Goal: Task Accomplishment & Management: Manage account settings

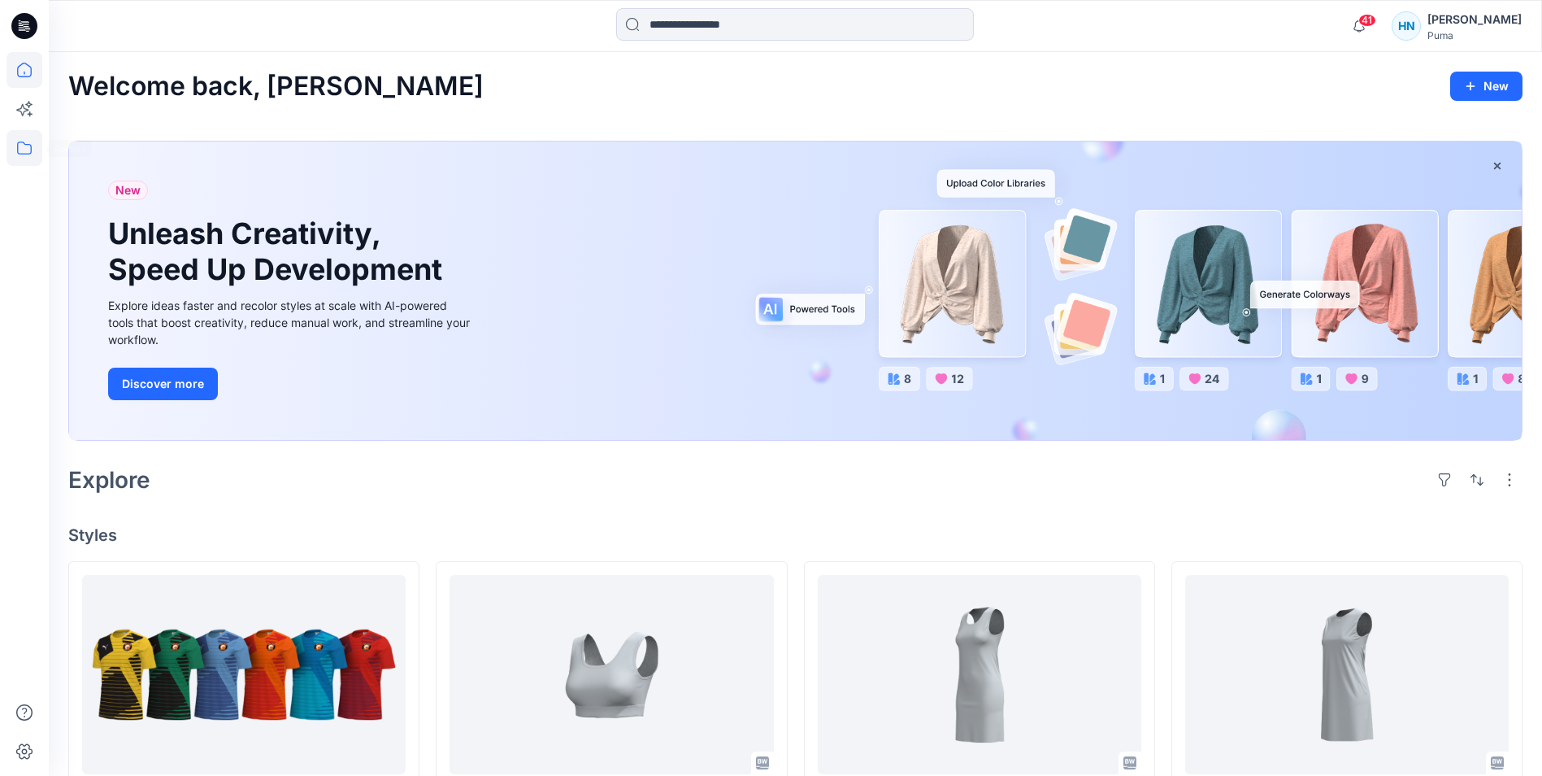
click at [21, 150] on icon at bounding box center [25, 148] width 36 height 36
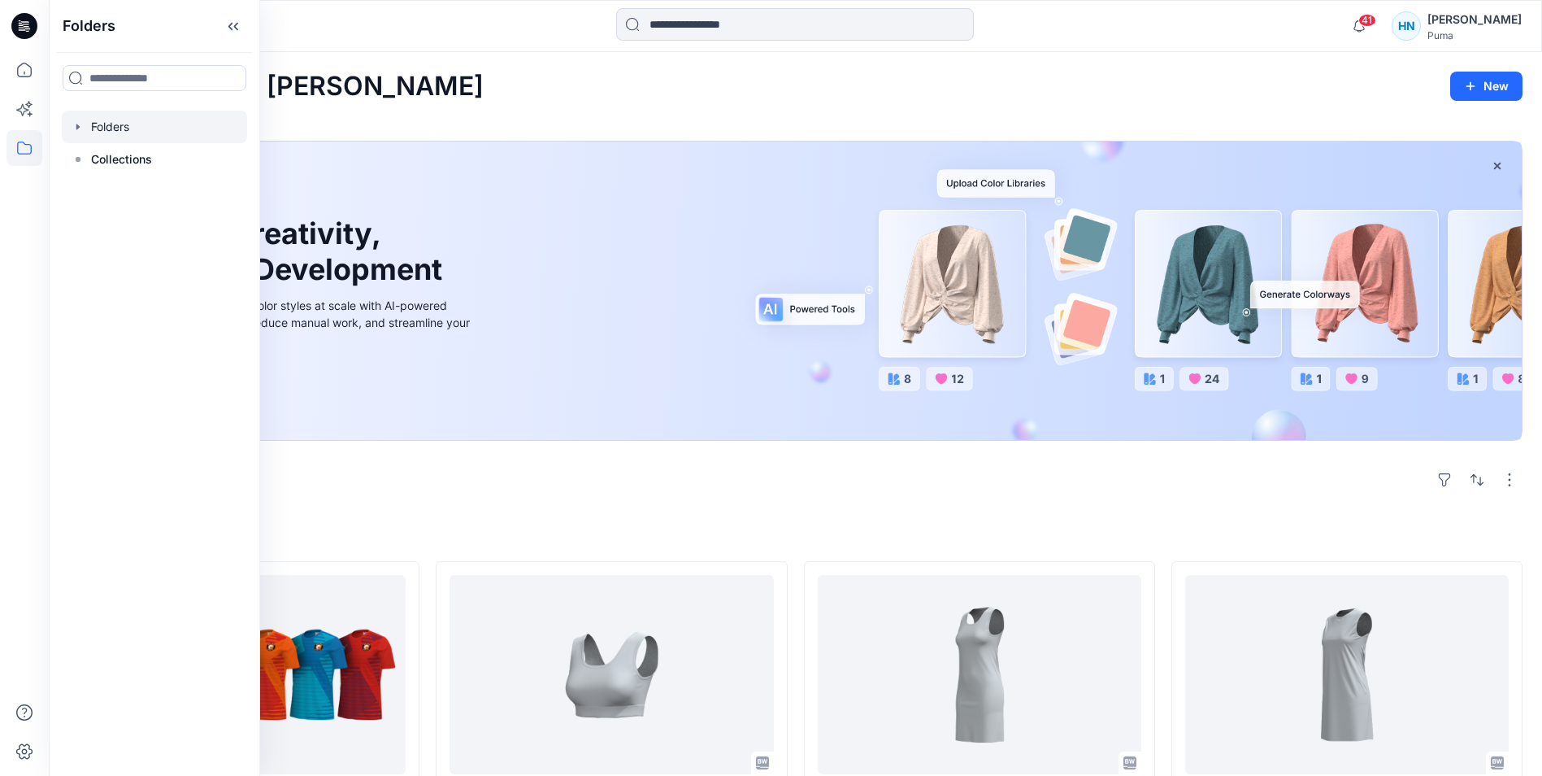
click at [120, 131] on div at bounding box center [154, 127] width 185 height 33
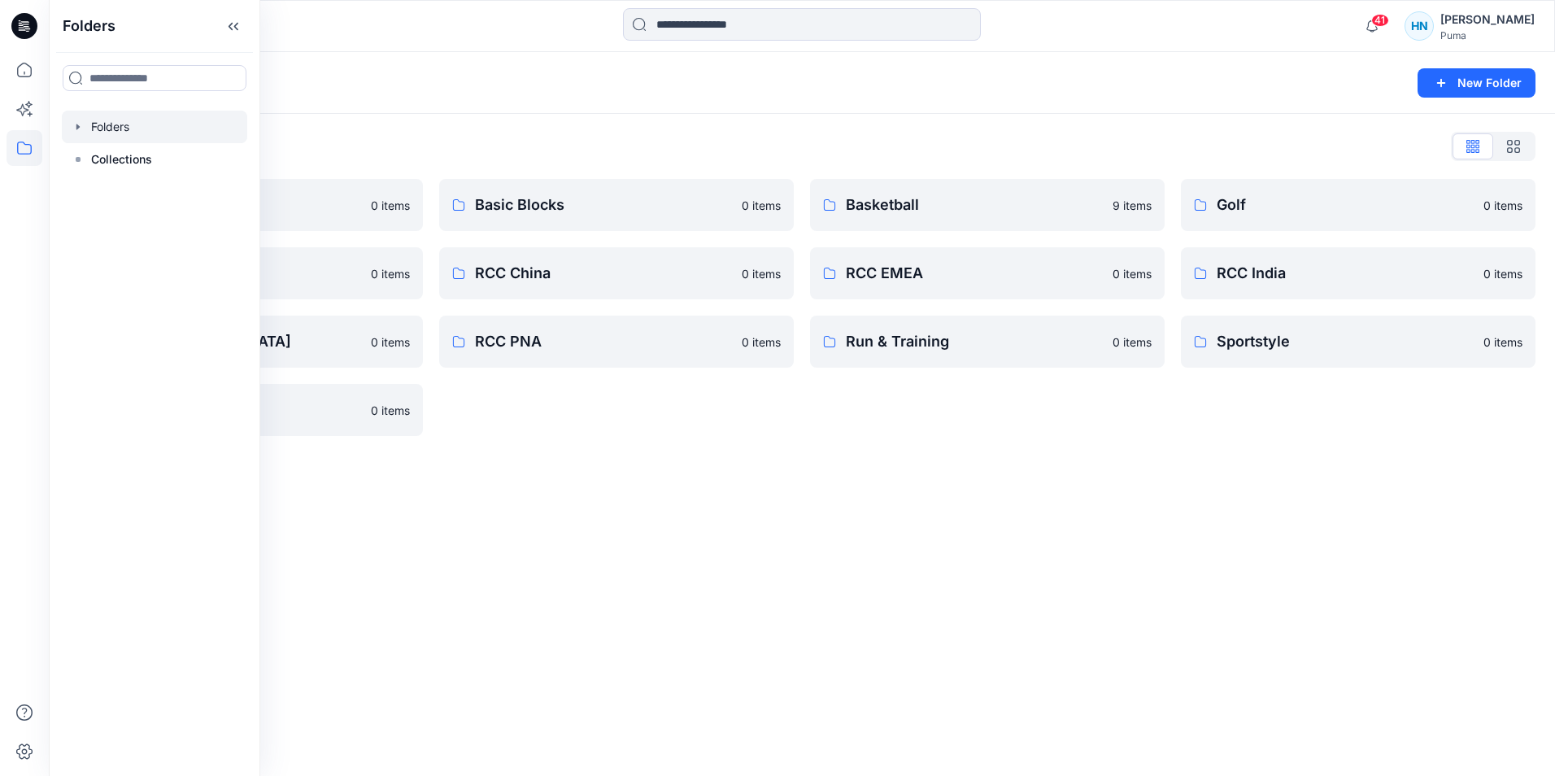
click at [730, 558] on div "Folders New Folder Folders List 3D Training 0 items Motorsport 0 items RCC Japa…" at bounding box center [802, 414] width 1506 height 724
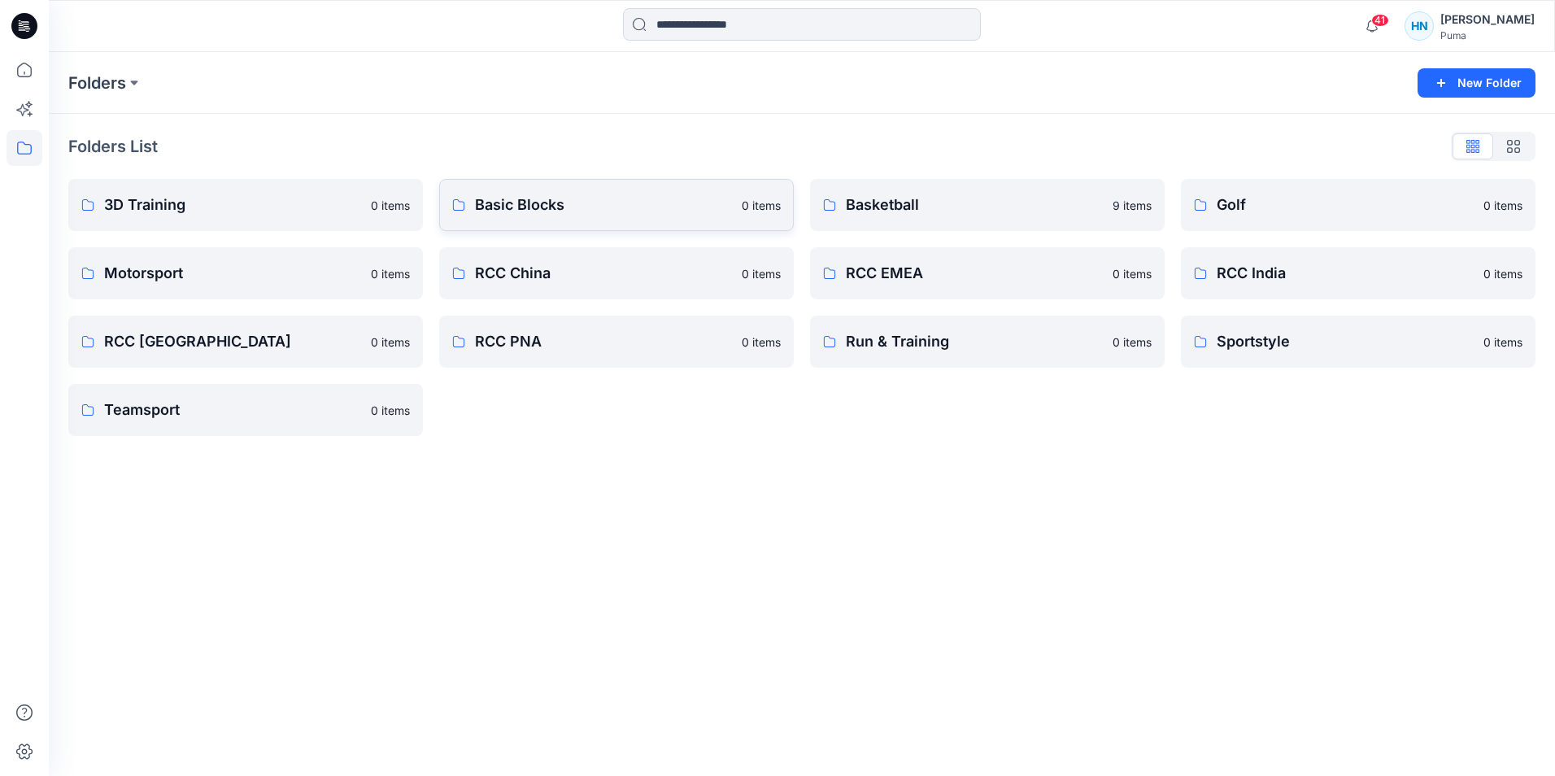
click at [533, 204] on p "Basic Blocks" at bounding box center [603, 205] width 257 height 23
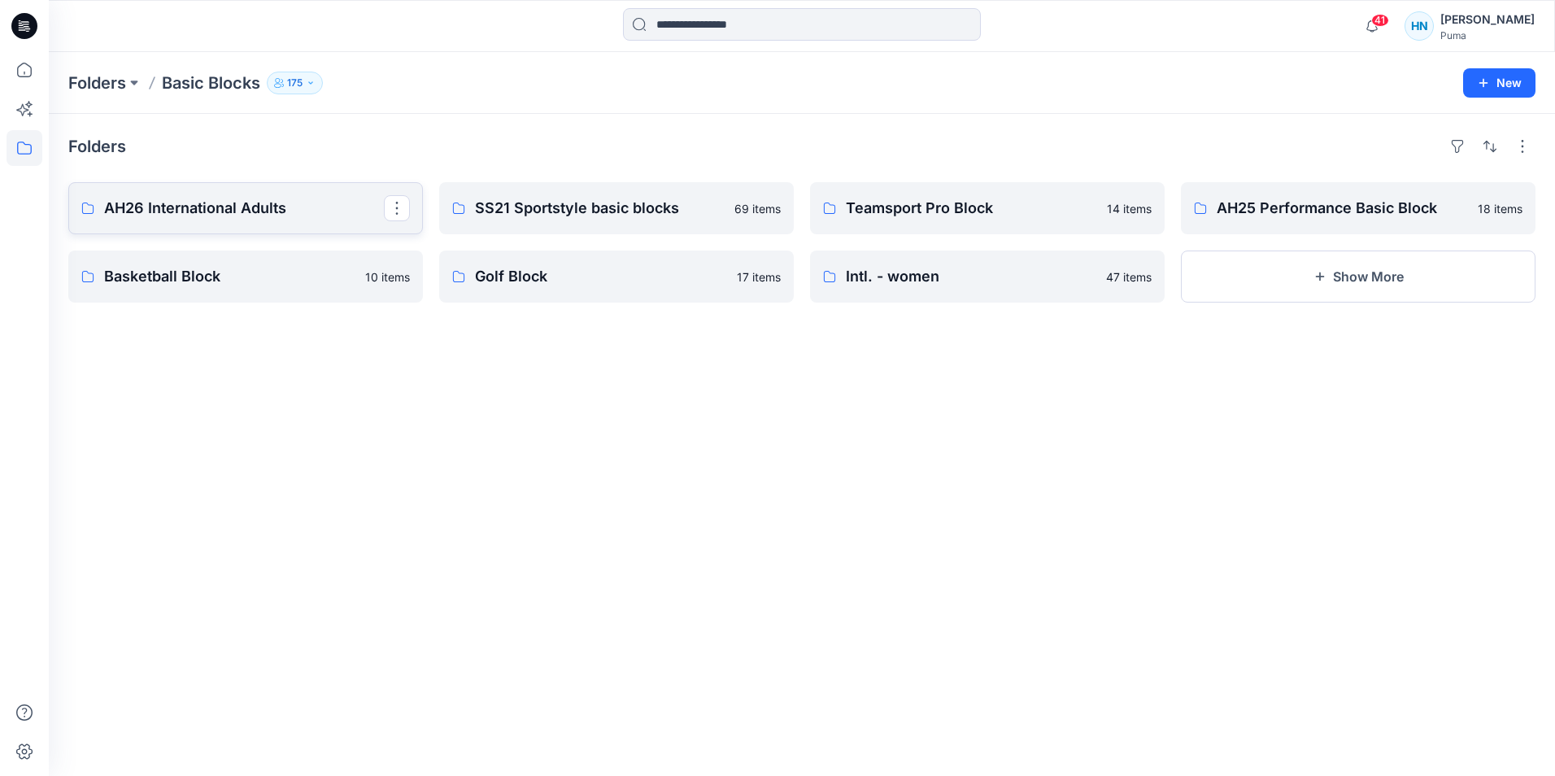
click at [212, 213] on p "AH26 International Adults" at bounding box center [244, 208] width 280 height 23
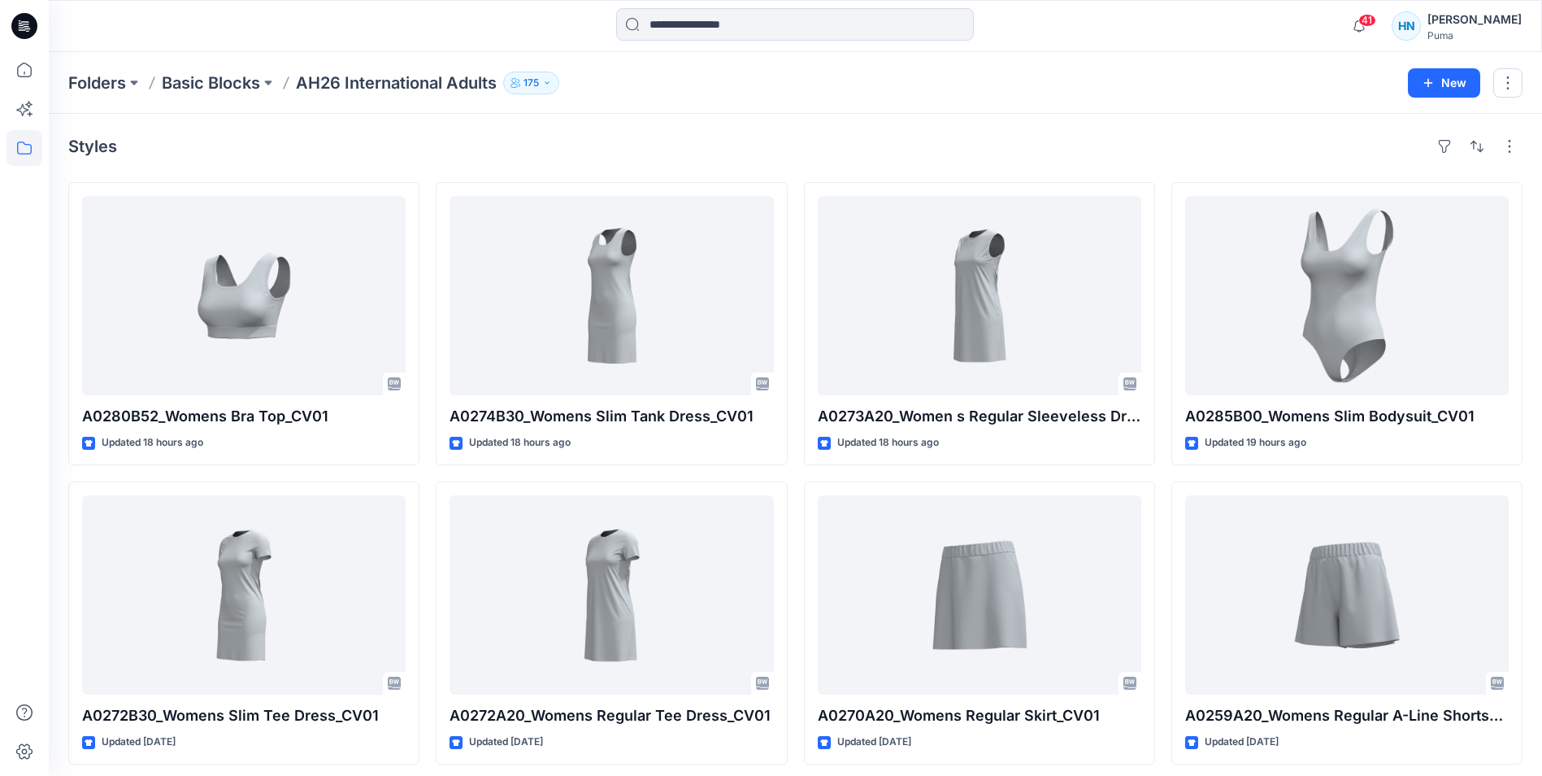
click at [1159, 446] on div "A0280B52_Womens Bra Top_CV01 Updated 18 hours ago A0272B30_Womens Slim Tee Dres…" at bounding box center [795, 622] width 1455 height 881
click at [247, 90] on p "Basic Blocks" at bounding box center [211, 83] width 98 height 23
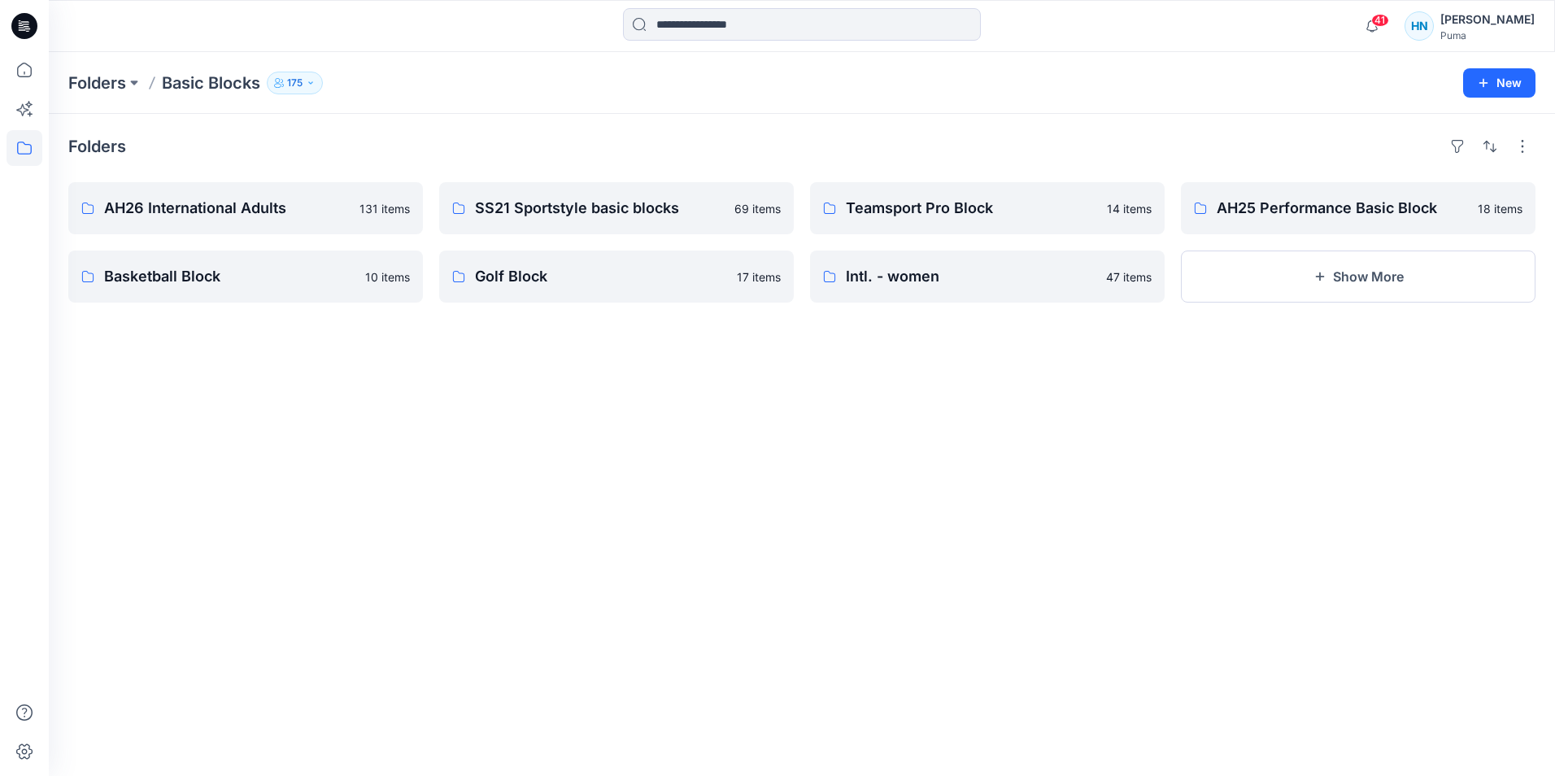
click at [1175, 481] on div "Folders AH26 International Adults 131 items Basketball Block 10 items SS21 Spor…" at bounding box center [802, 445] width 1506 height 662
click at [302, 204] on p "AH26 International Adults" at bounding box center [244, 208] width 280 height 23
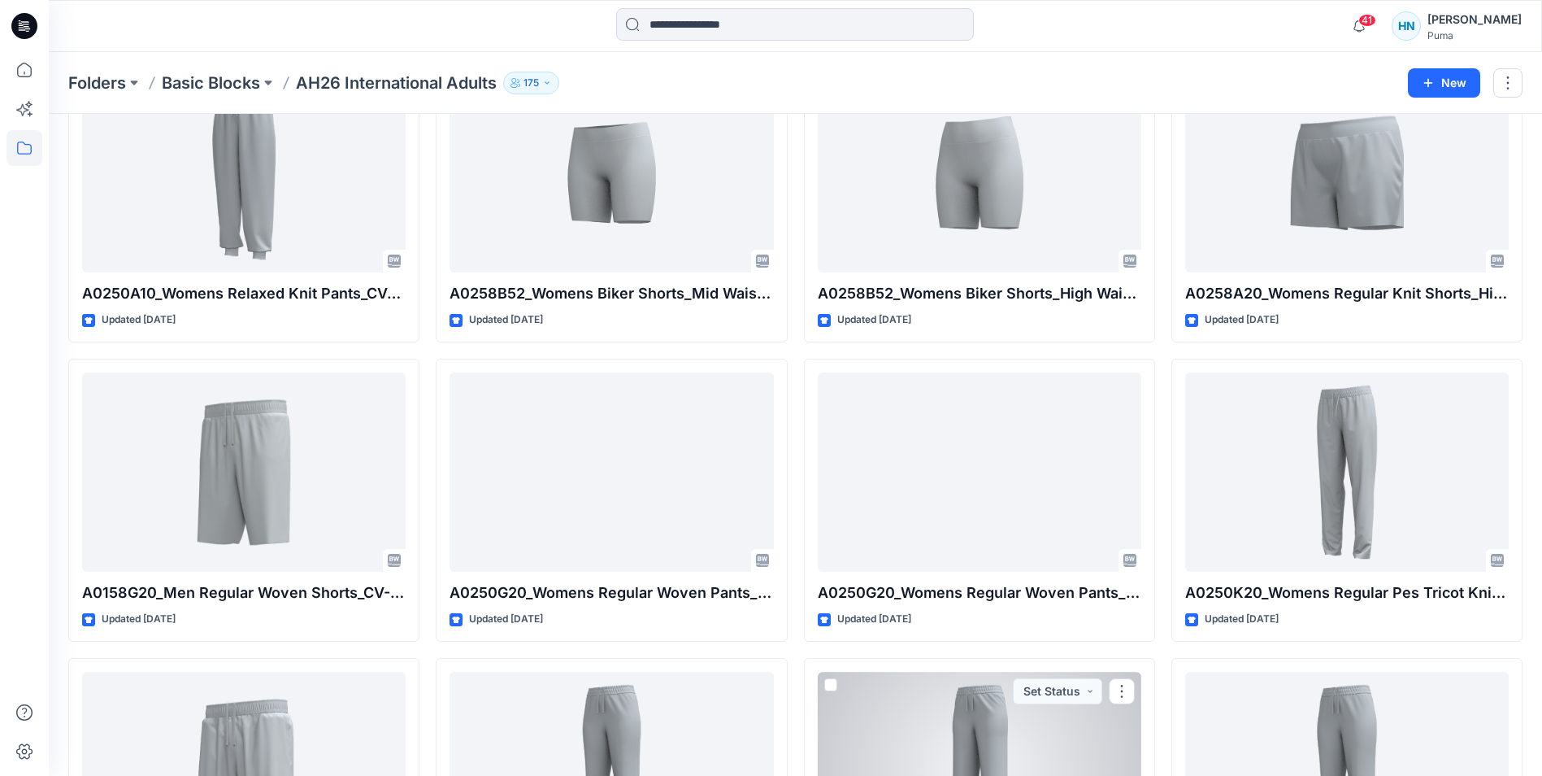
scroll to position [1016, 0]
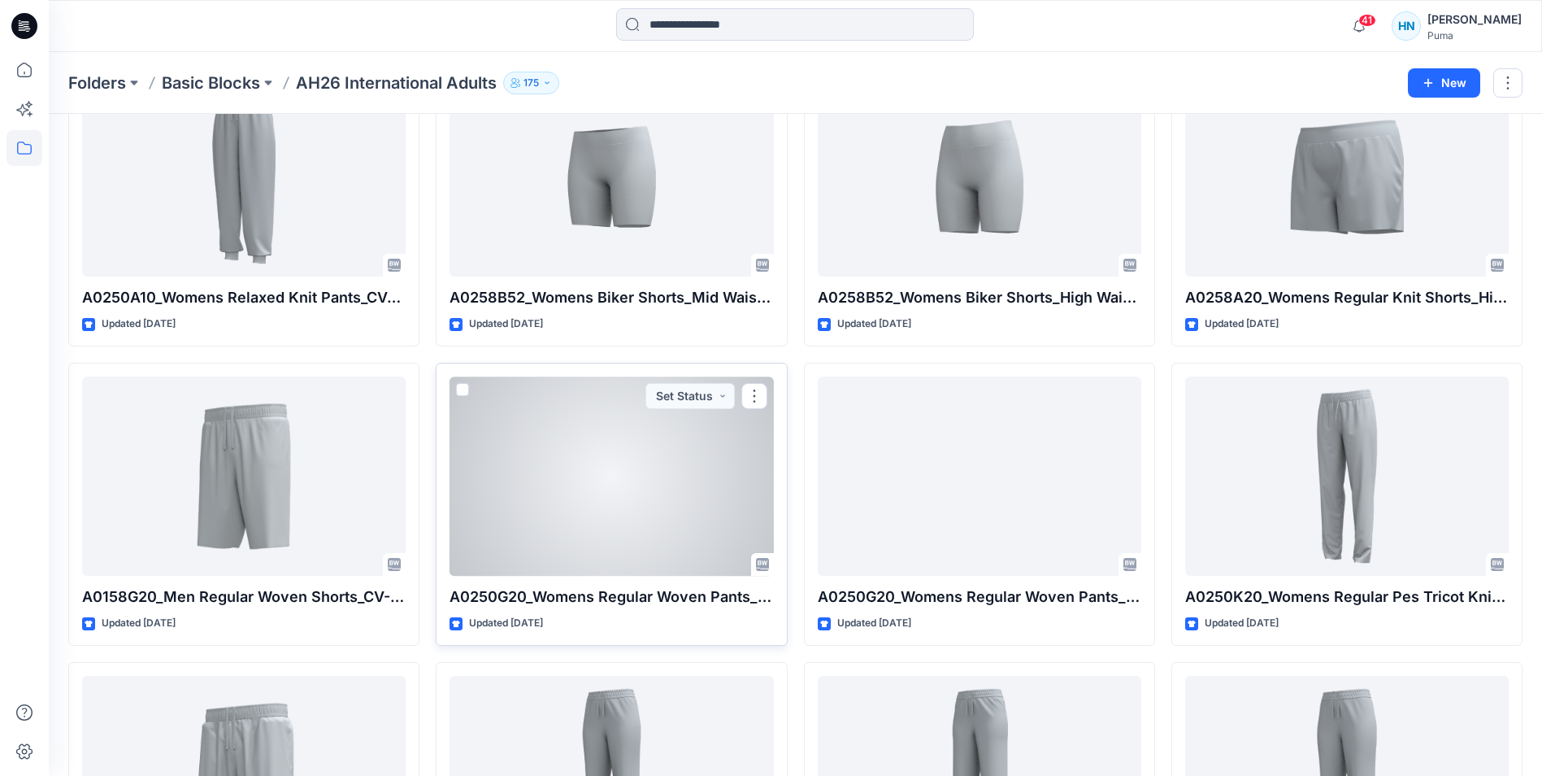
click at [585, 513] on div at bounding box center [612, 475] width 324 height 199
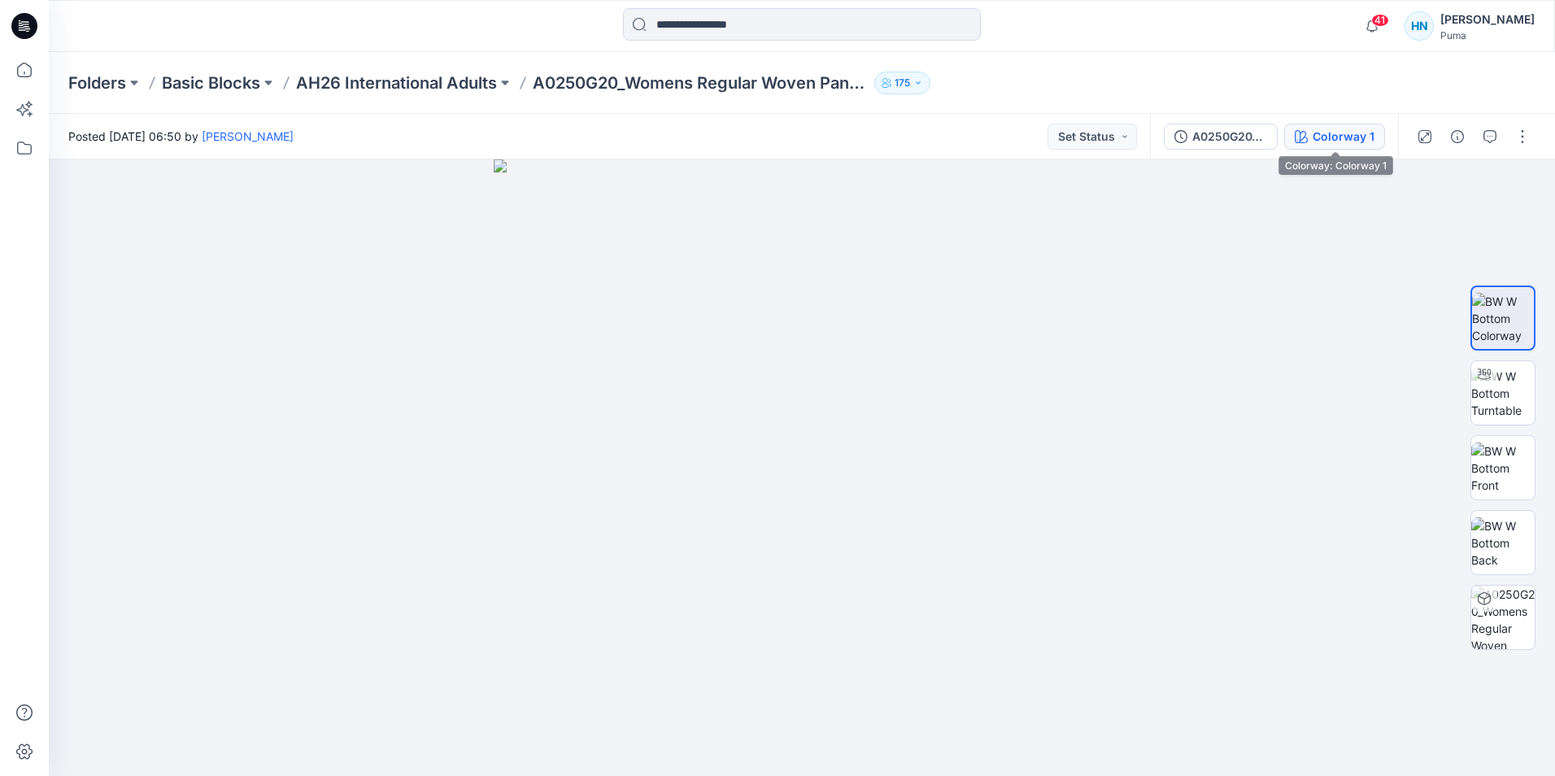
click at [1368, 136] on div "Colorway 1" at bounding box center [1343, 137] width 62 height 18
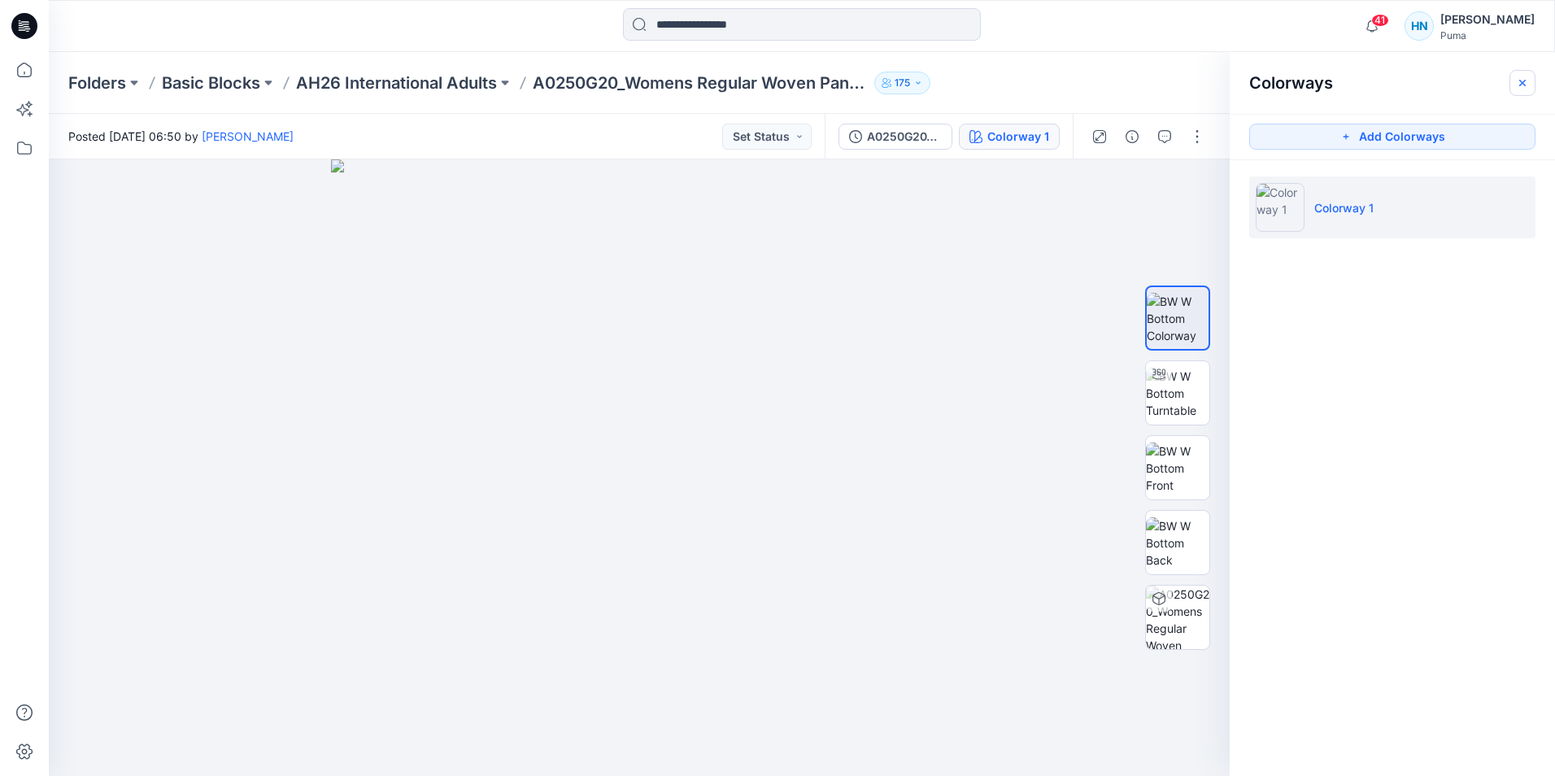
click at [1521, 85] on icon "button" at bounding box center [1522, 82] width 13 height 13
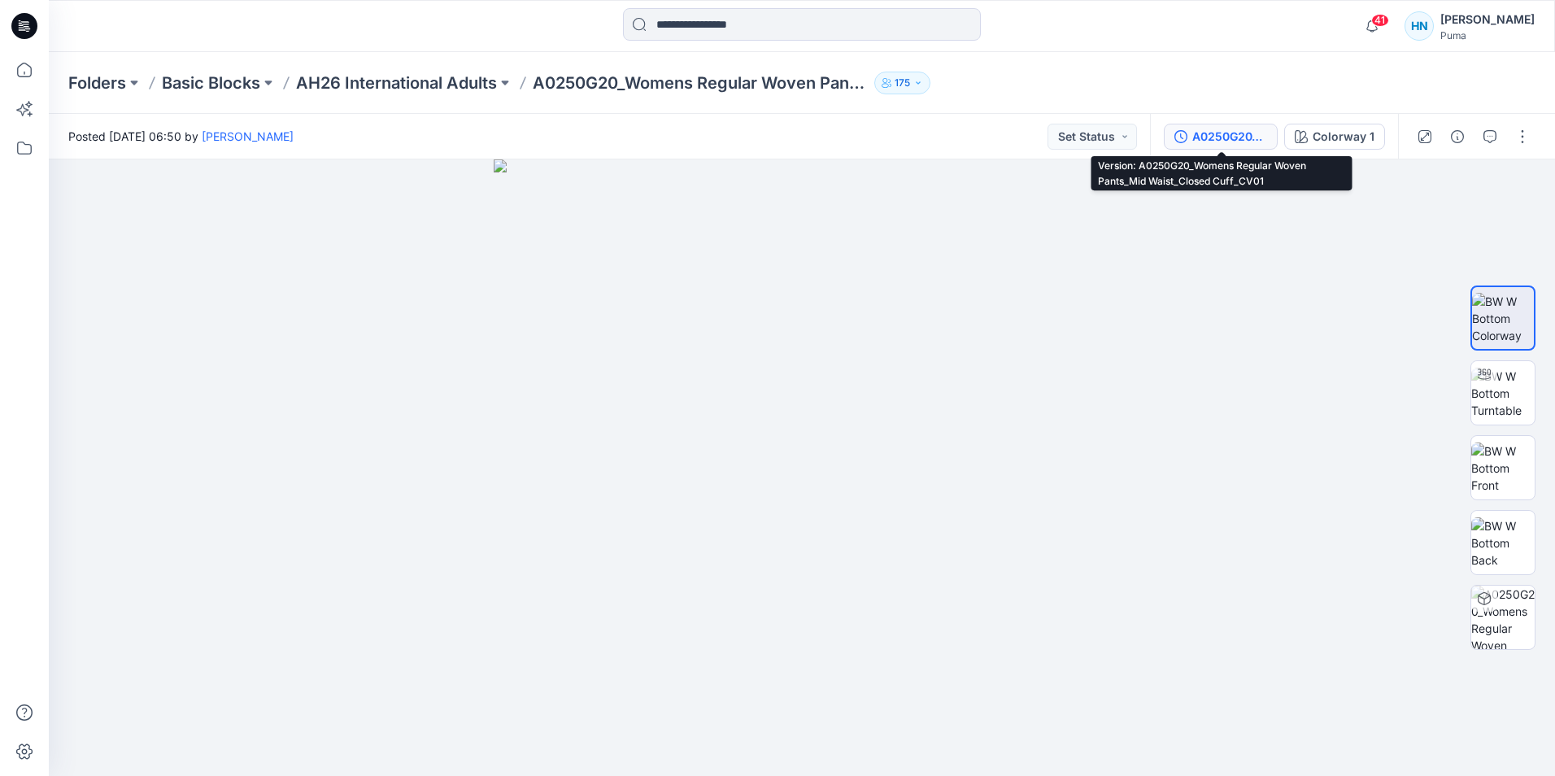
click at [1221, 137] on div "A0250G20_Womens Regular Woven Pants_Mid Waist_Closed Cuff_CV01" at bounding box center [1229, 137] width 75 height 18
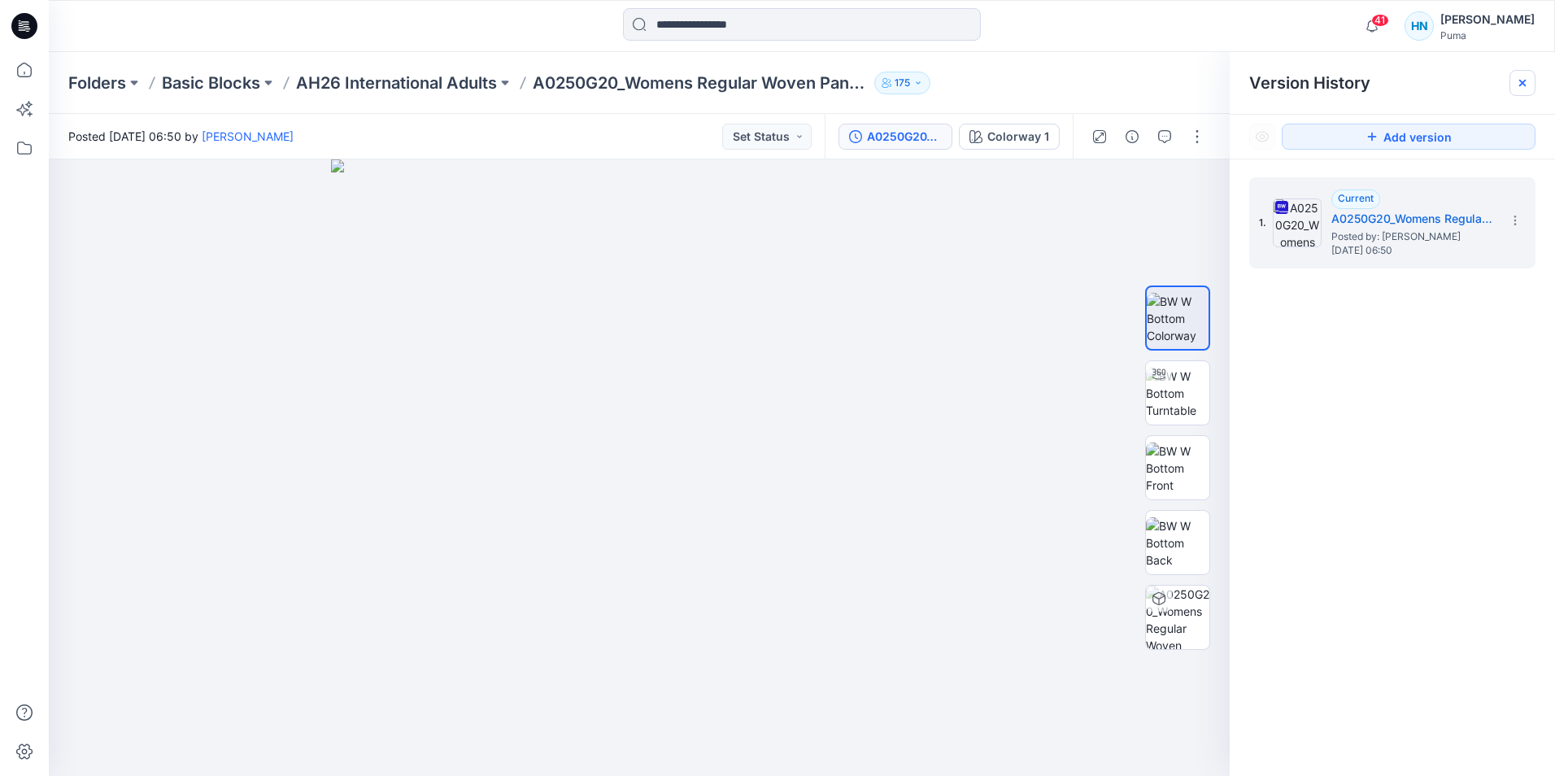
click at [1523, 83] on icon at bounding box center [1522, 83] width 7 height 7
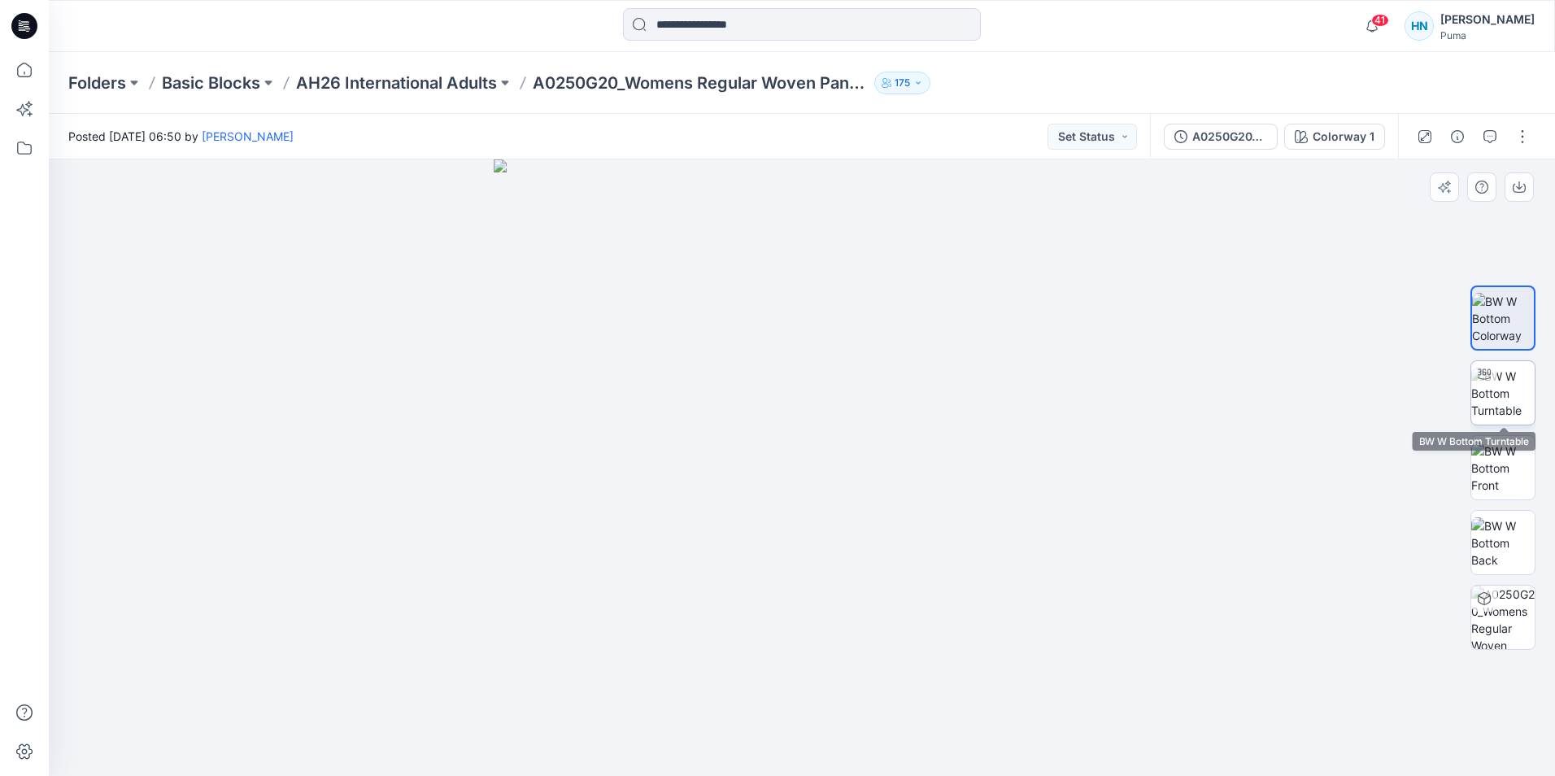
click at [1481, 389] on img at bounding box center [1502, 393] width 63 height 51
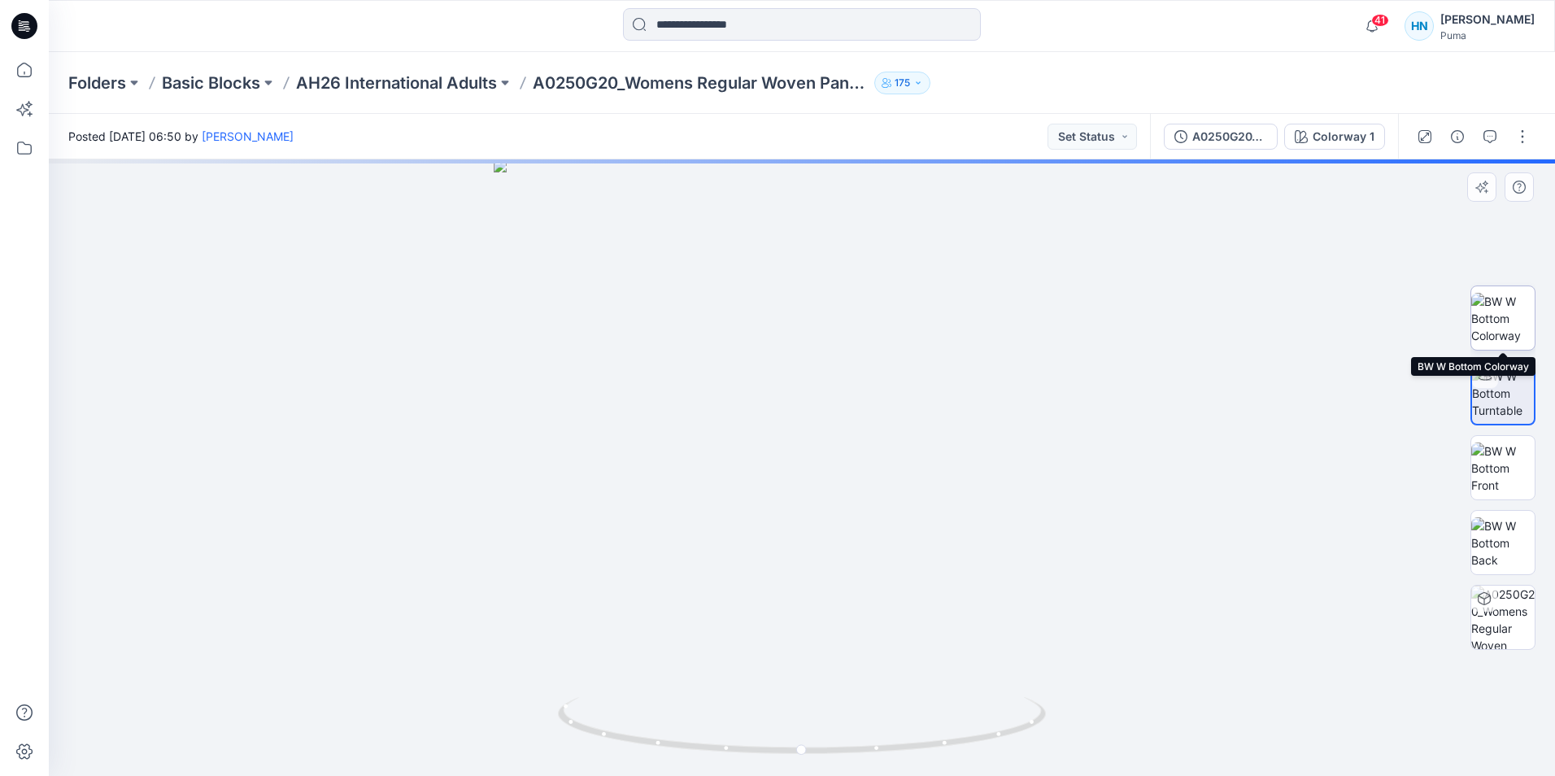
click at [1503, 329] on img at bounding box center [1502, 318] width 63 height 51
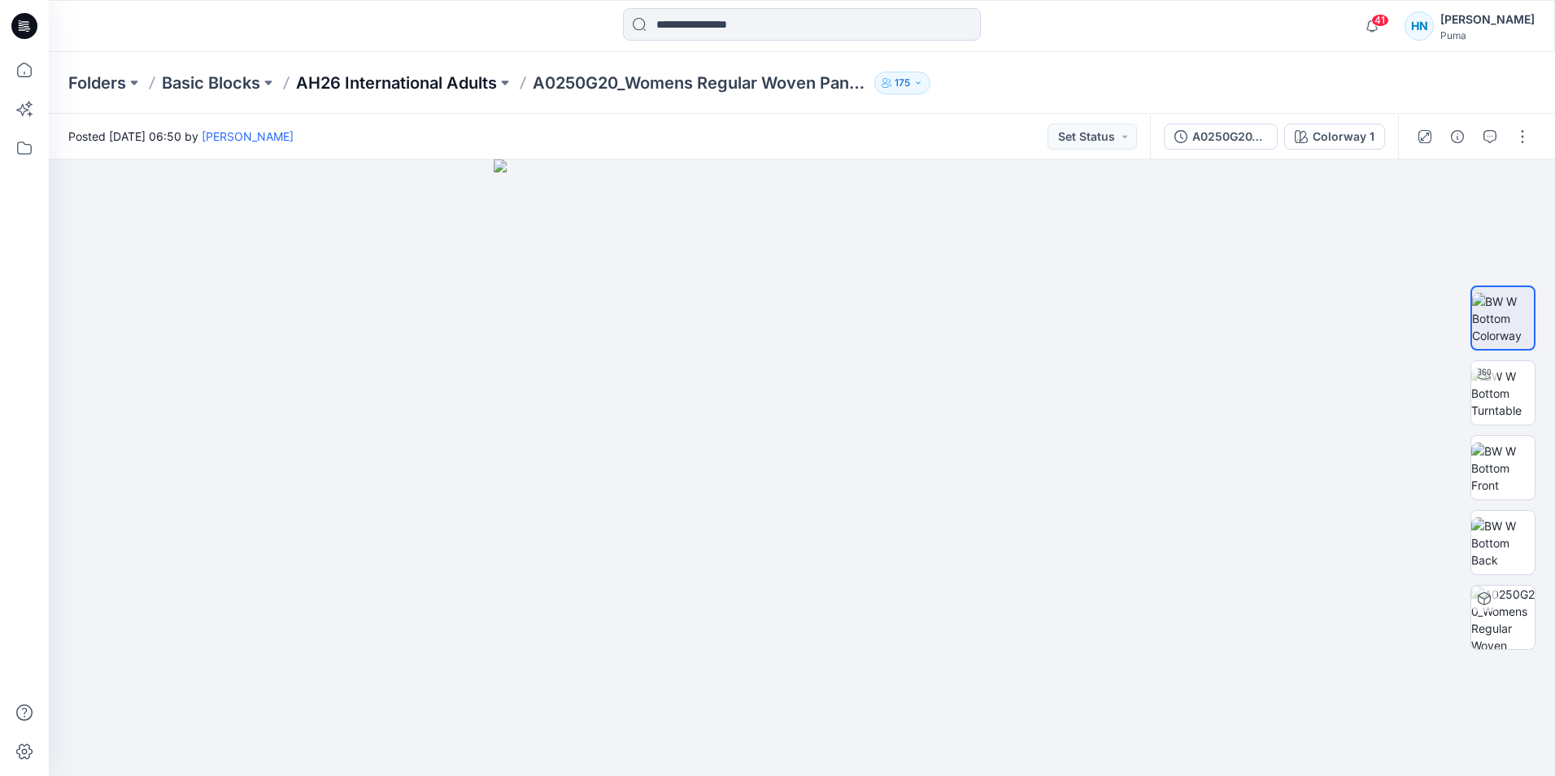
click at [435, 86] on p "AH26 International Adults" at bounding box center [396, 83] width 201 height 23
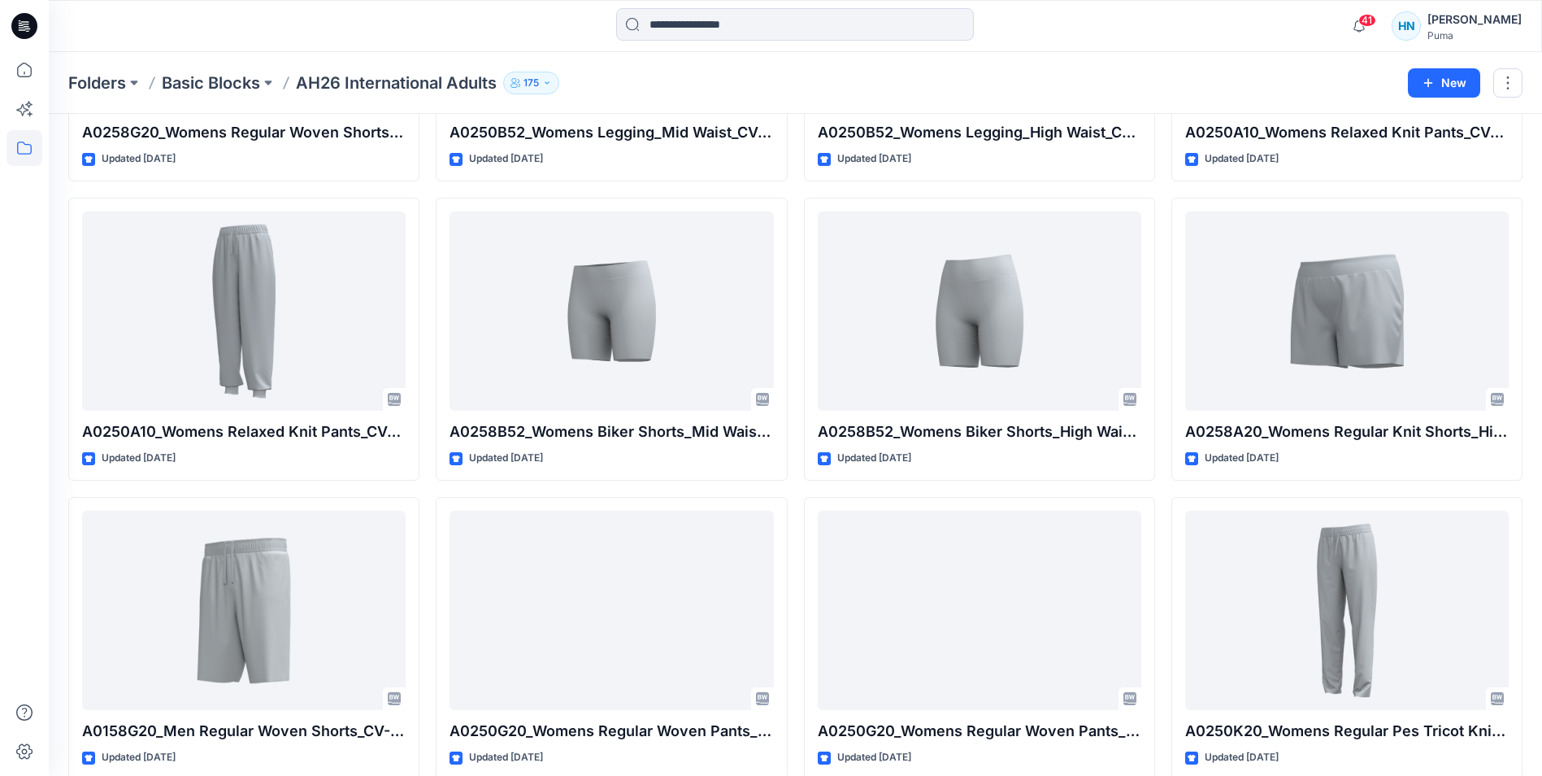
scroll to position [1033, 0]
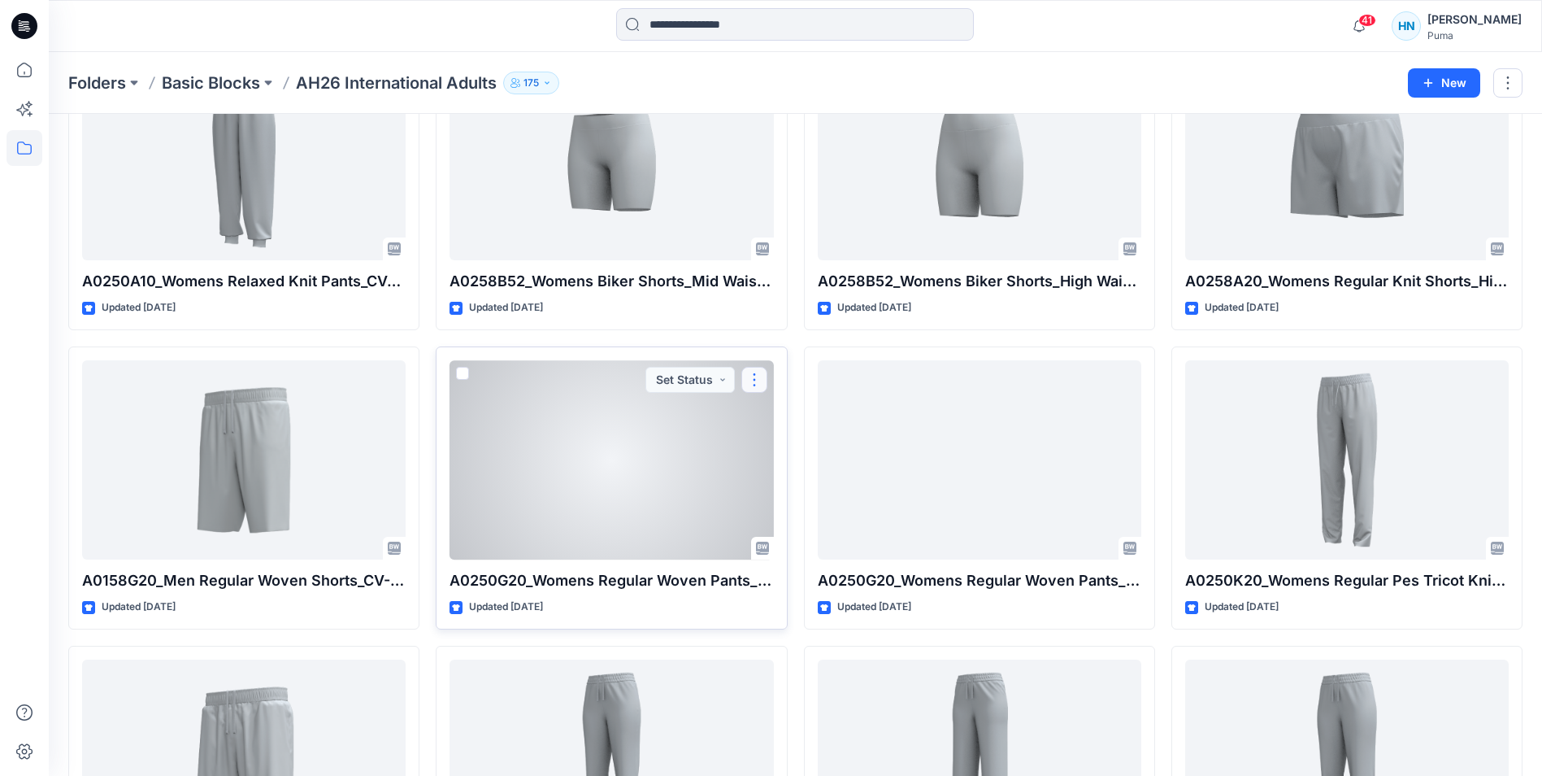
click at [758, 380] on button "button" at bounding box center [755, 380] width 26 height 26
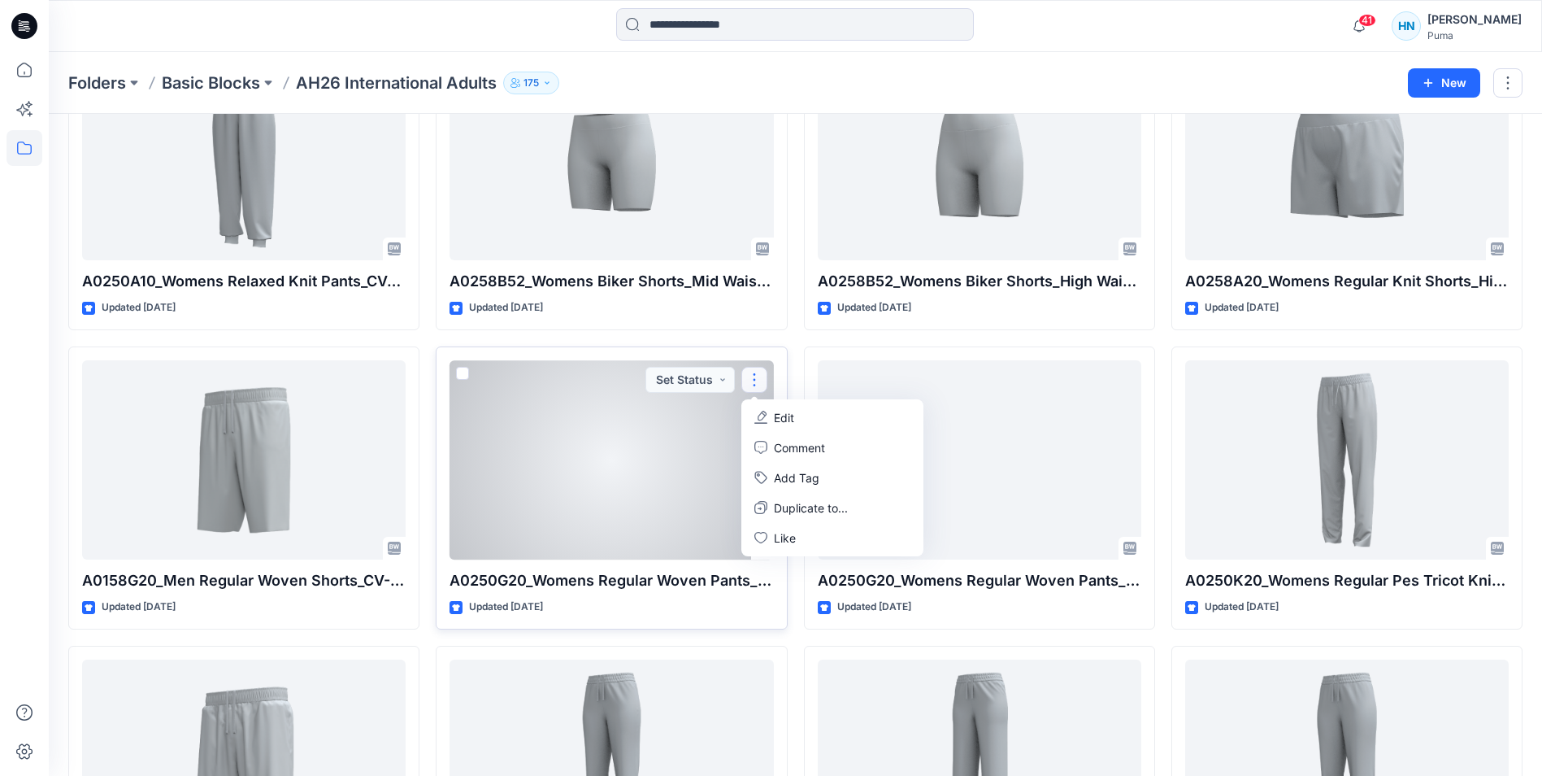
click at [781, 419] on p "Edit" at bounding box center [784, 417] width 20 height 17
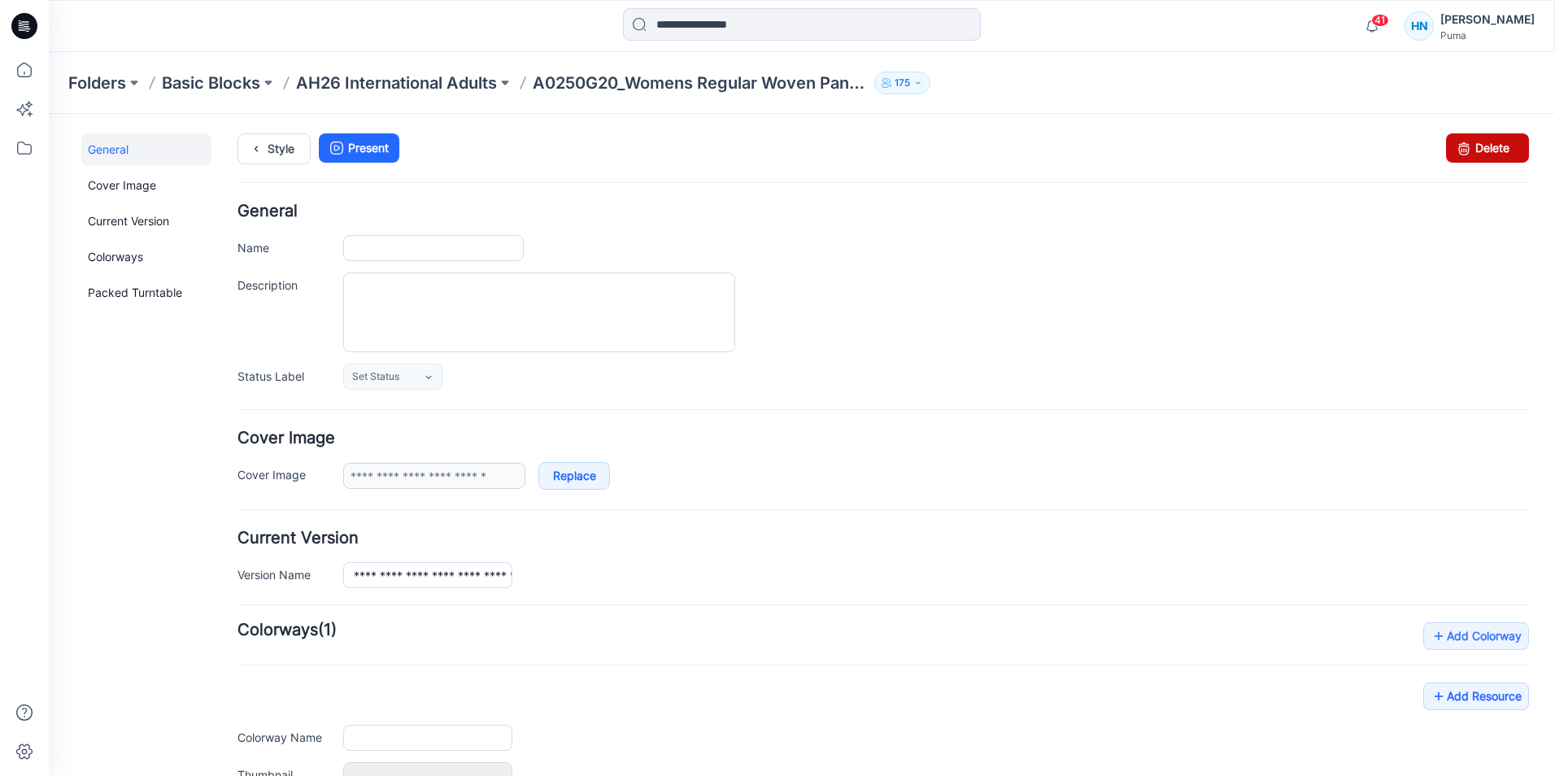
click at [1465, 150] on link "Delete" at bounding box center [1487, 147] width 83 height 29
type input "**********"
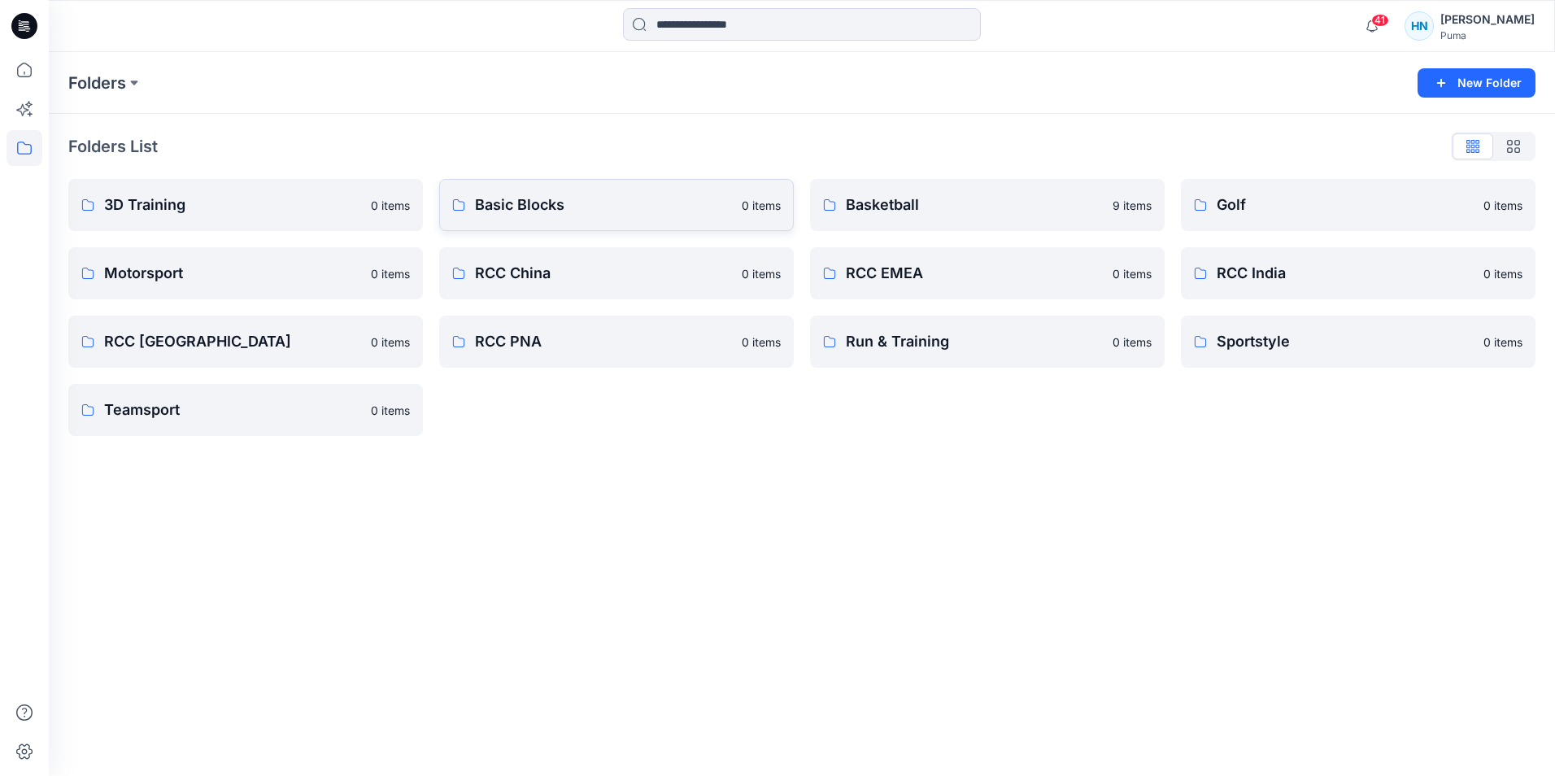
click at [585, 213] on p "Basic Blocks" at bounding box center [603, 205] width 257 height 23
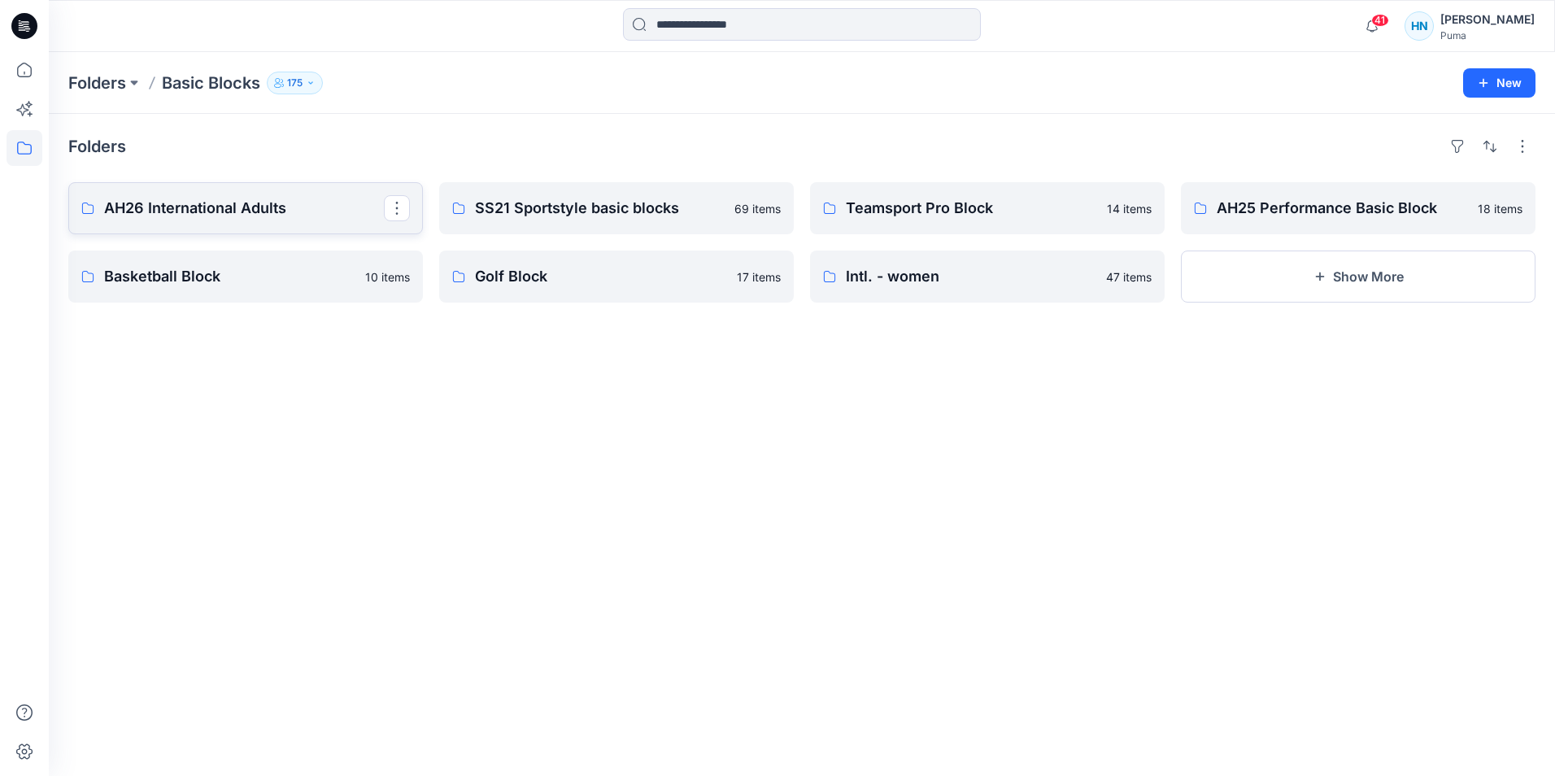
click at [274, 208] on p "AH26 International Adults" at bounding box center [244, 208] width 280 height 23
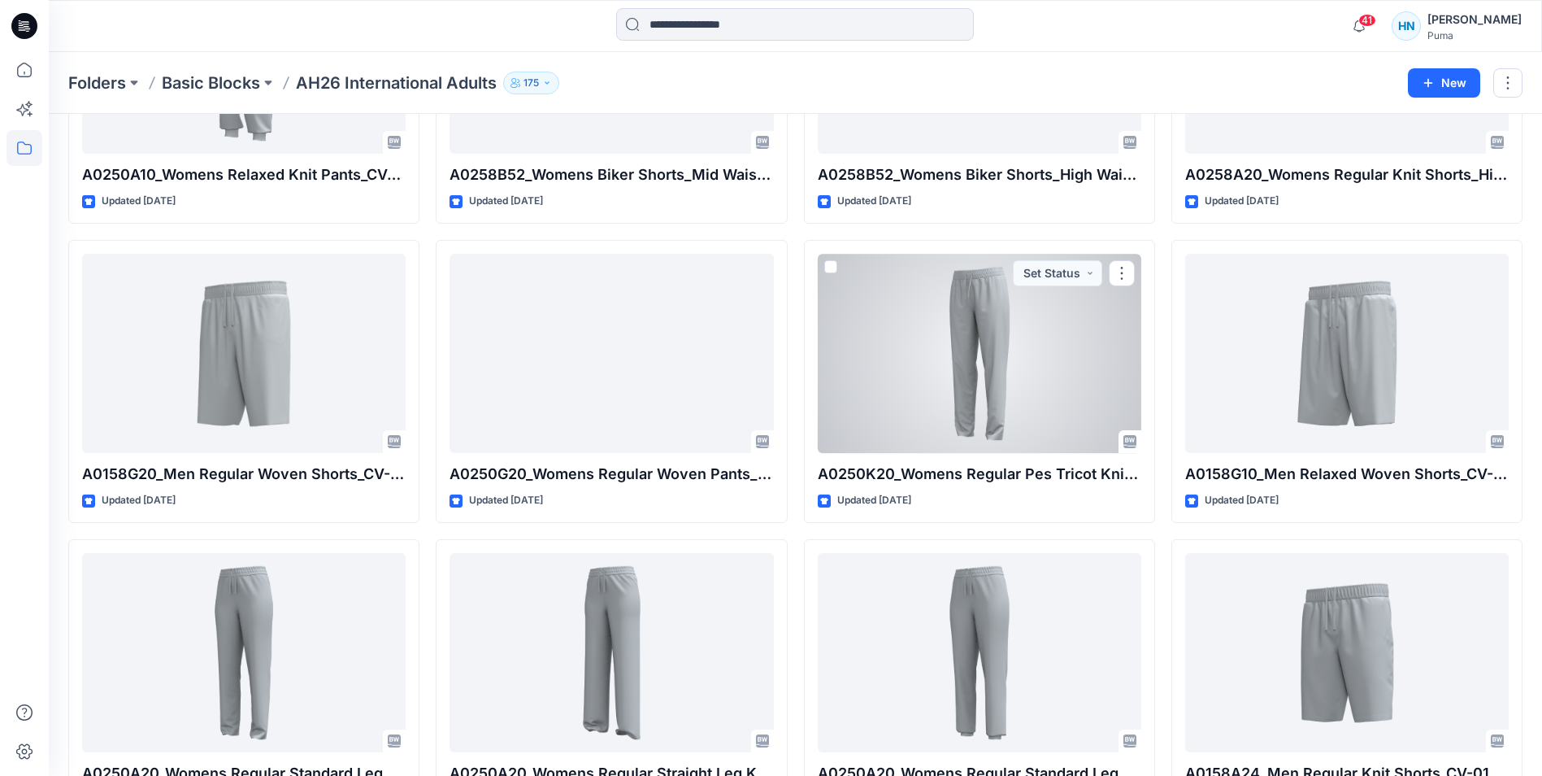
scroll to position [1179, 0]
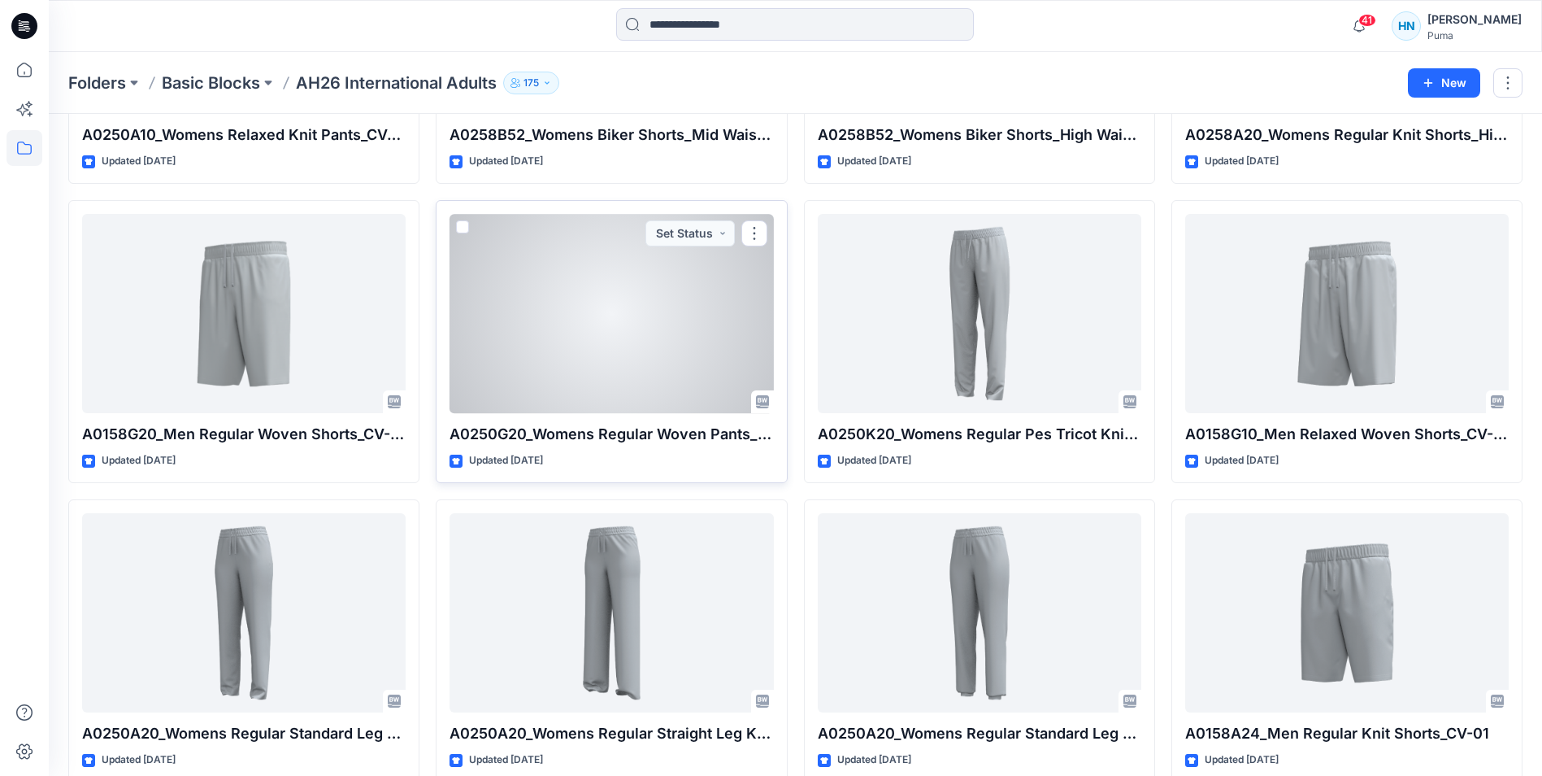
click at [646, 394] on div at bounding box center [612, 313] width 324 height 199
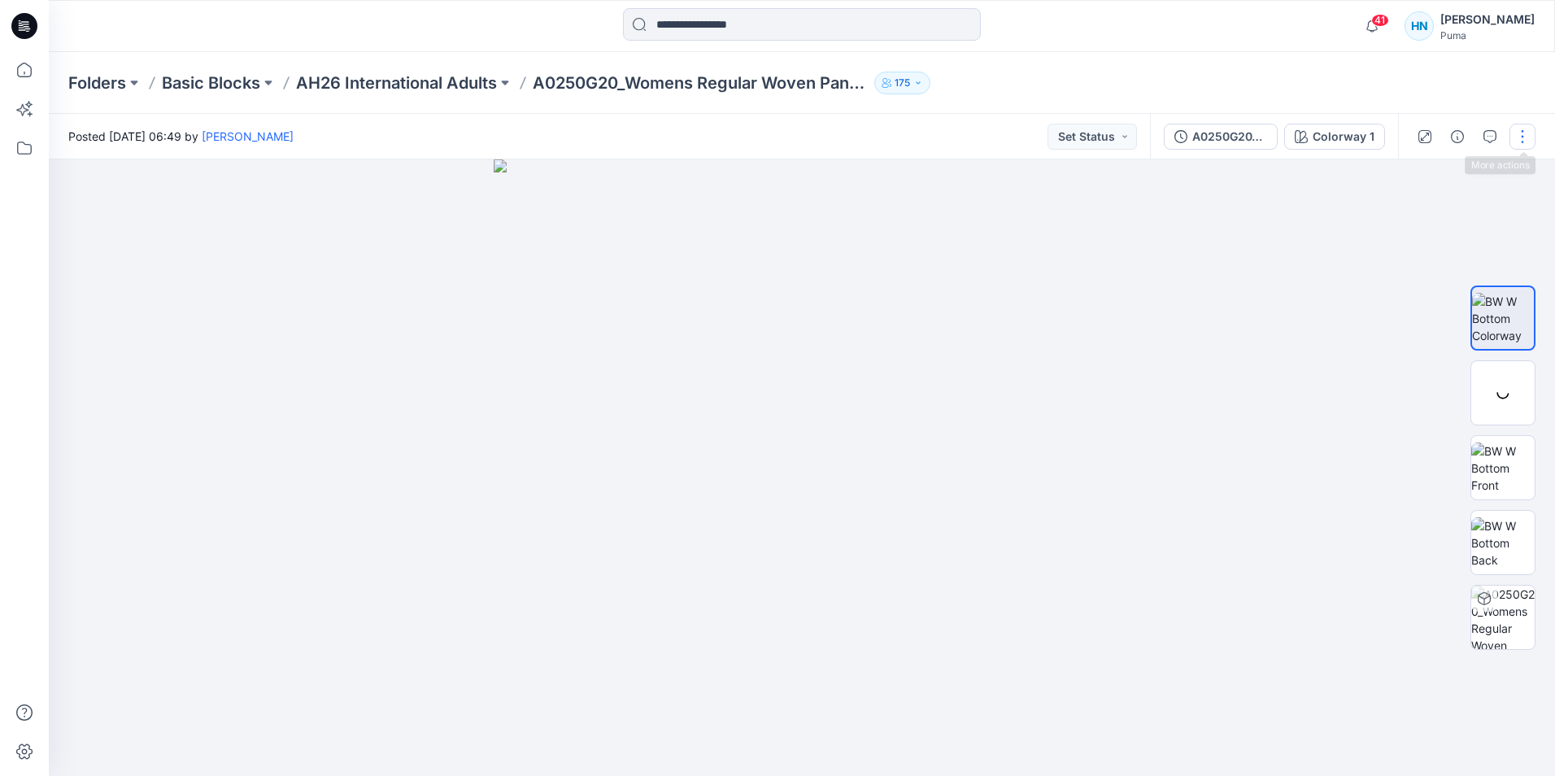
click at [1523, 141] on button "button" at bounding box center [1522, 137] width 26 height 26
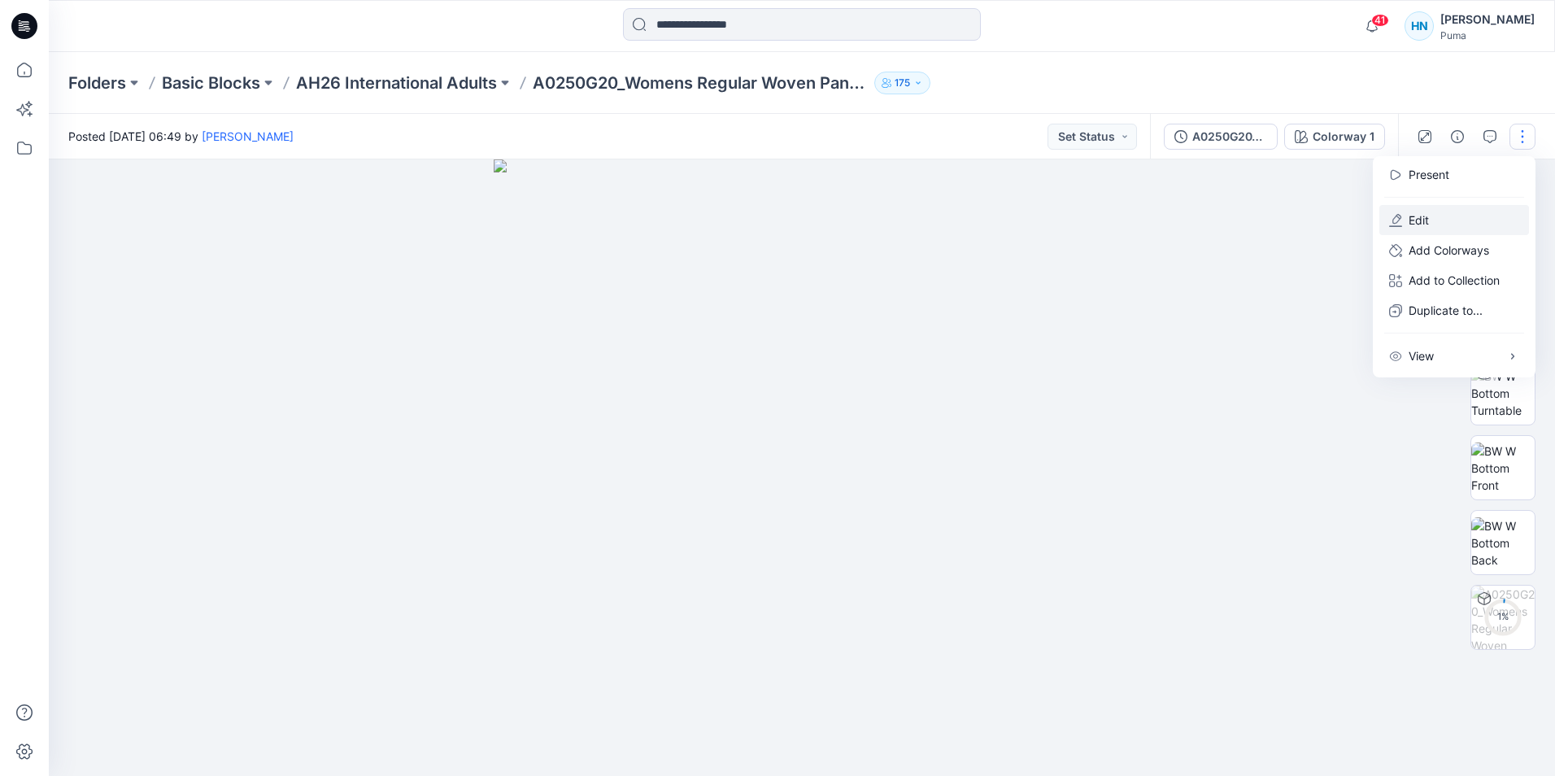
click at [1442, 224] on button "Edit" at bounding box center [1454, 220] width 150 height 30
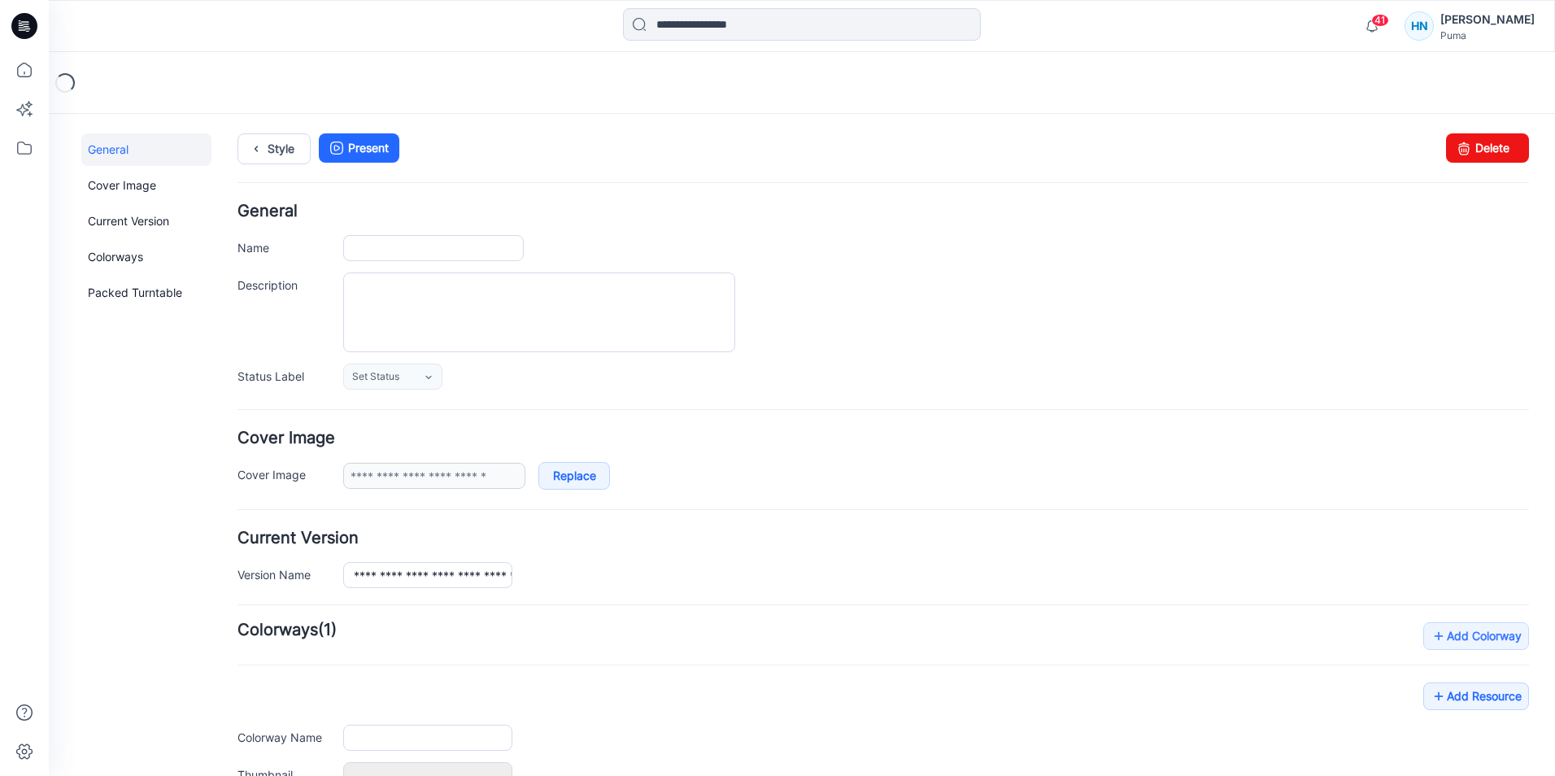
type input "**********"
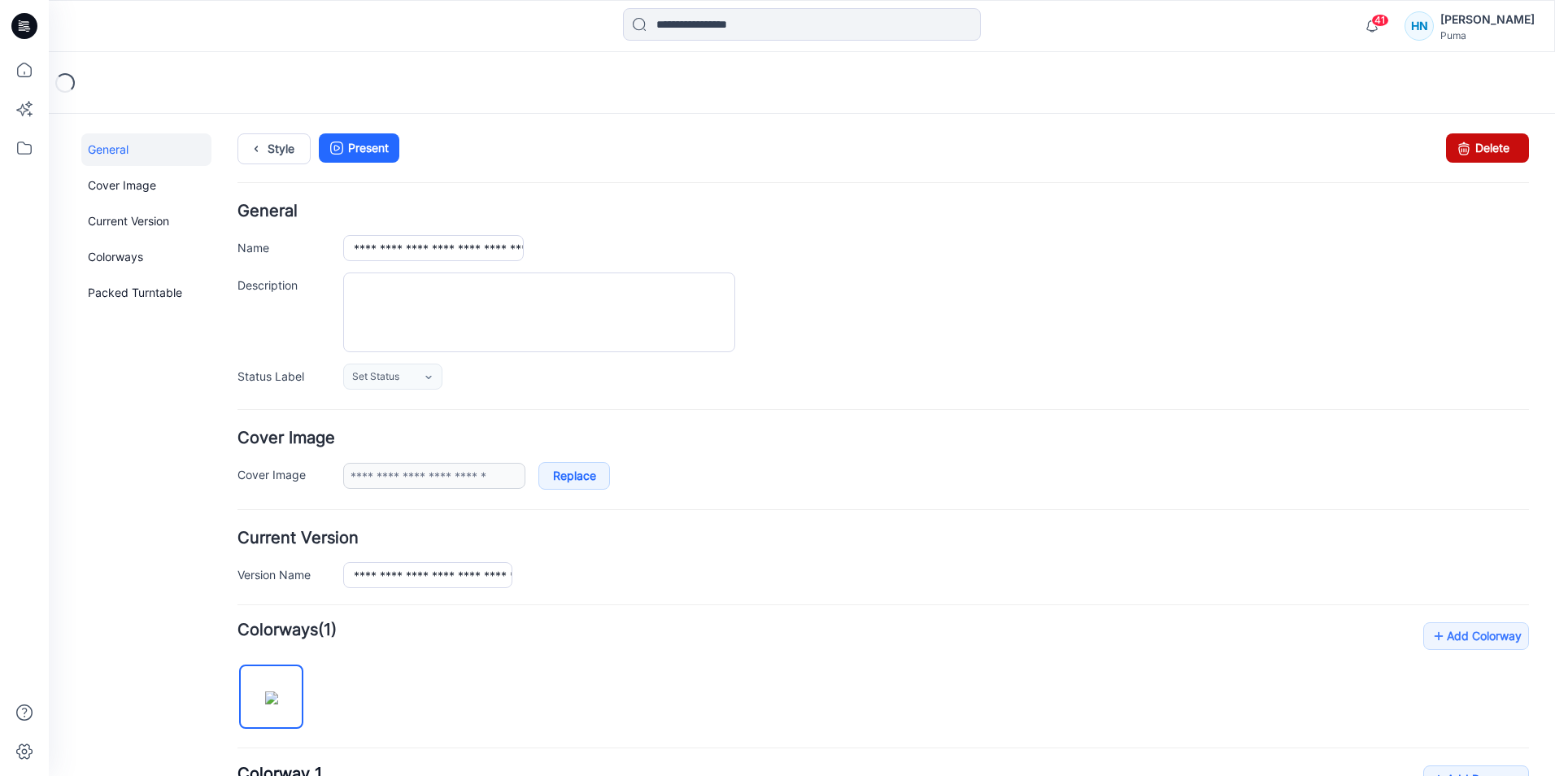
click at [1460, 146] on icon at bounding box center [1463, 147] width 23 height 29
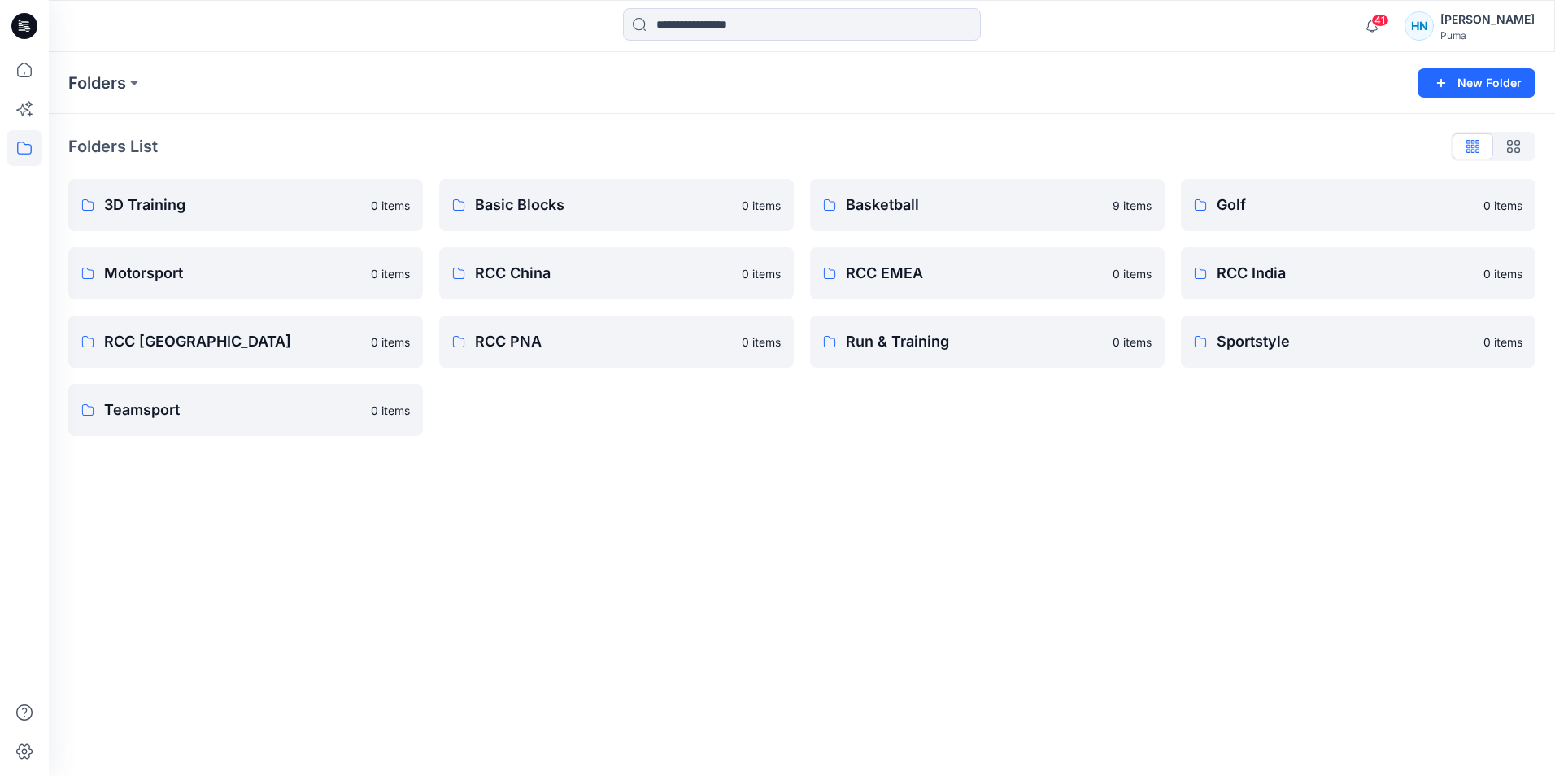
click at [1292, 518] on div "Folders New Folder Folders List 3D Training 0 items Motorsport 0 items RCC Japa…" at bounding box center [802, 414] width 1506 height 724
click at [630, 184] on link "Basic Blocks 0 items" at bounding box center [616, 205] width 355 height 52
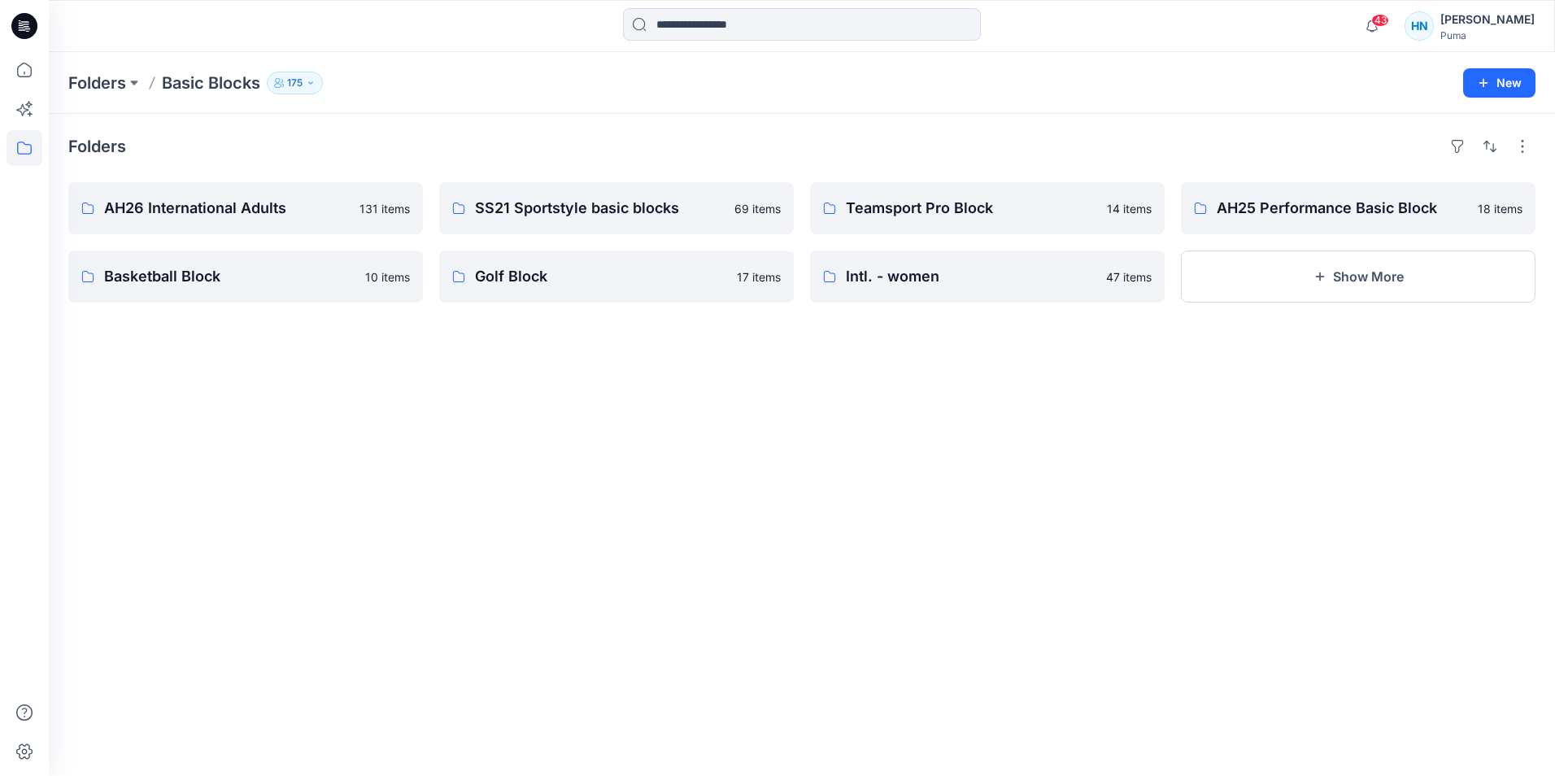
click at [169, 456] on div "Folders AH26 International Adults 131 items Basketball Block 10 items SS21 Spor…" at bounding box center [802, 445] width 1506 height 662
click at [282, 206] on p "AH26 International Adults" at bounding box center [244, 208] width 280 height 23
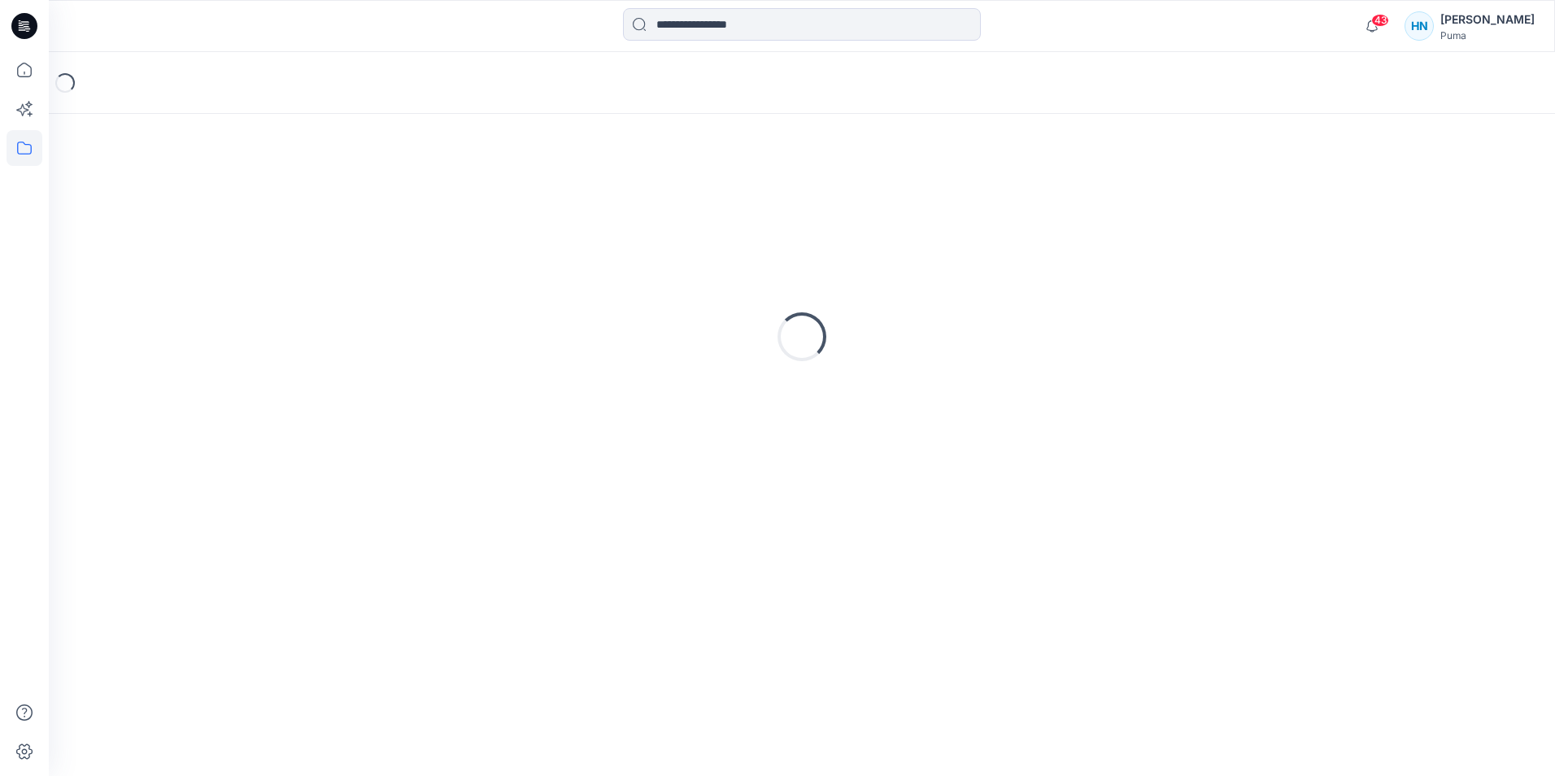
click at [1389, 22] on span "43" at bounding box center [1380, 20] width 18 height 13
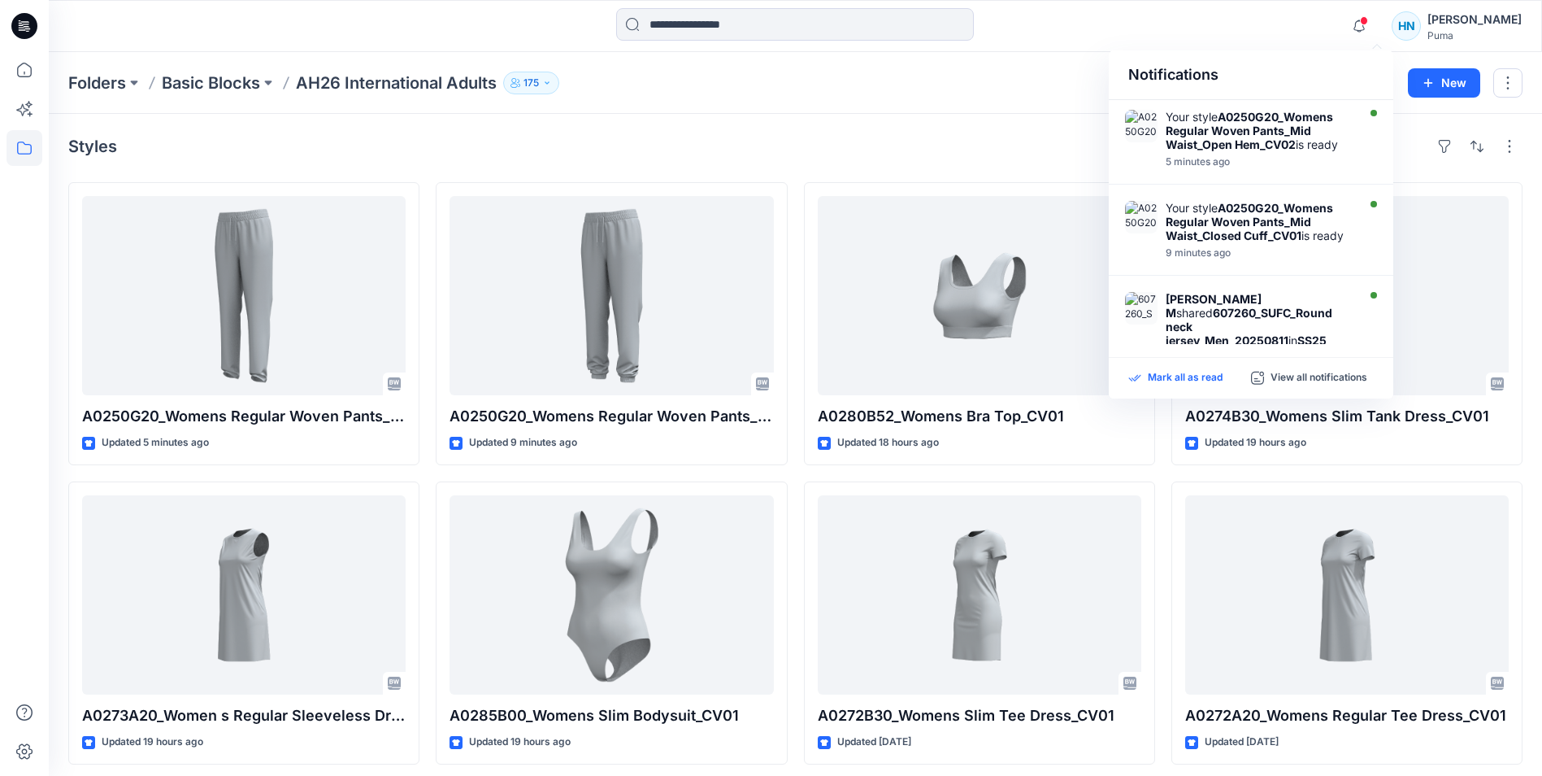
click at [1179, 381] on p "Mark all as read" at bounding box center [1185, 378] width 75 height 15
click at [1375, 20] on icon "button" at bounding box center [1359, 26] width 31 height 33
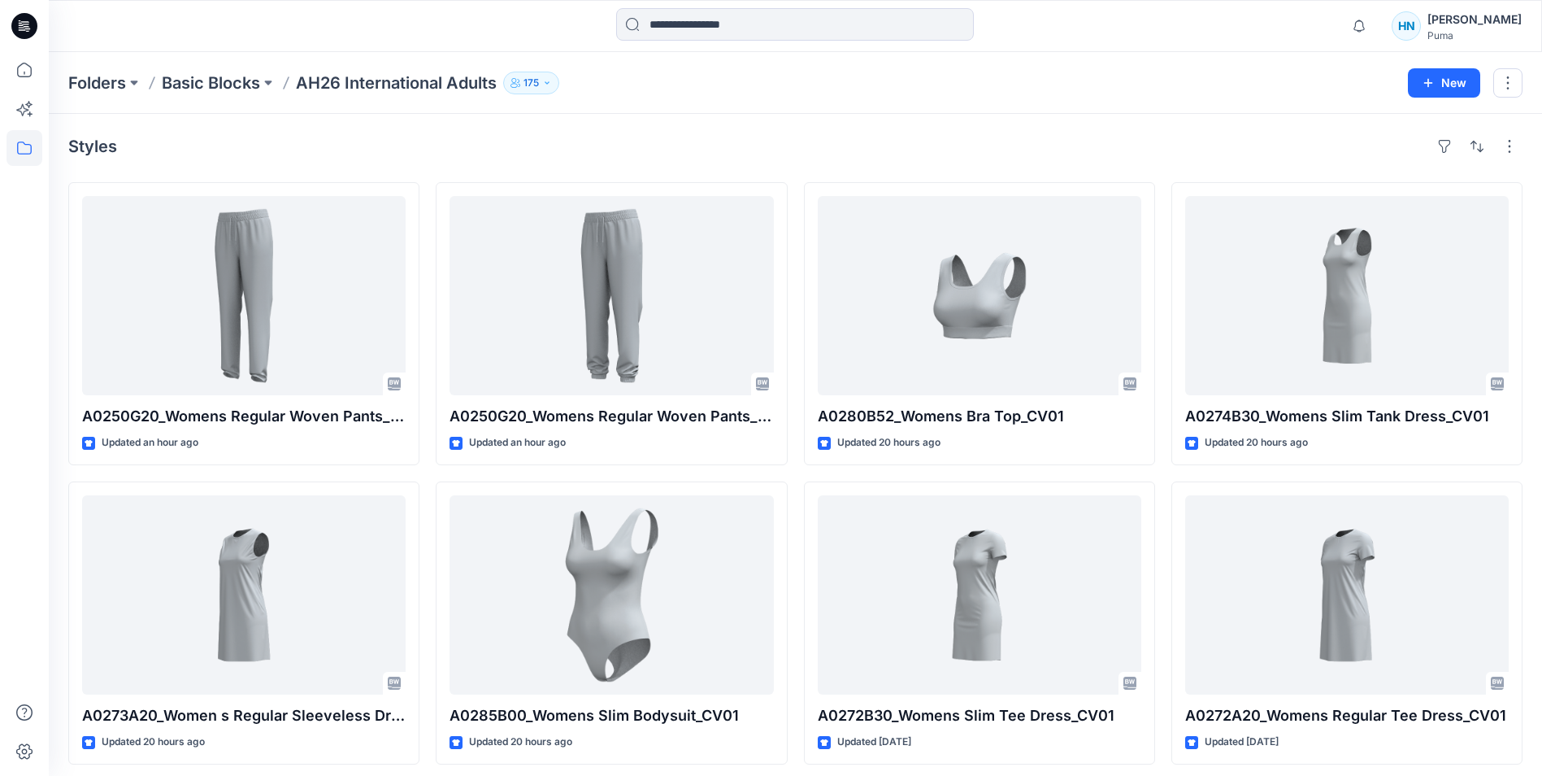
click at [1272, 93] on div "Folders Basic Blocks AH26 International Adults 175" at bounding box center [732, 83] width 1328 height 23
